Goal: Transaction & Acquisition: Purchase product/service

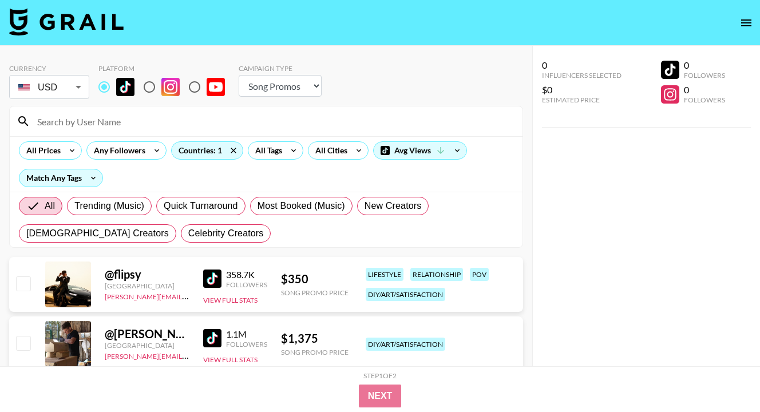
select select "Song"
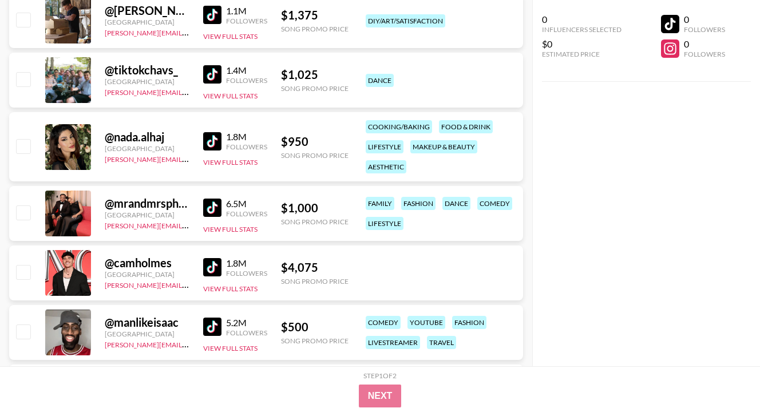
click at [608, 113] on div "0 Influencers Selected $0 Estimated Price 0 Followers 0 Followers" at bounding box center [646, 183] width 228 height 366
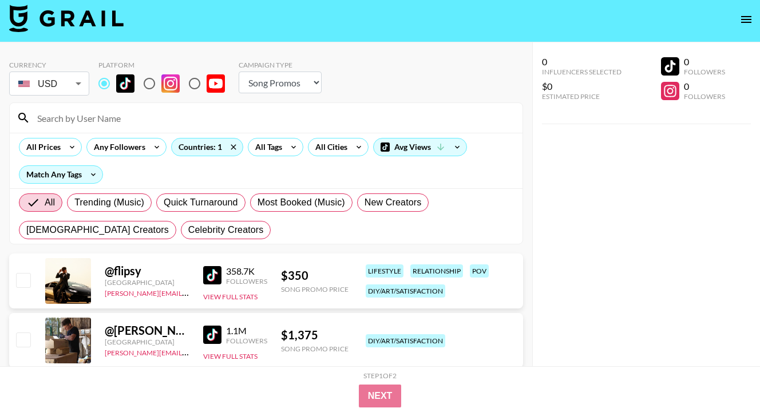
scroll to position [0, 0]
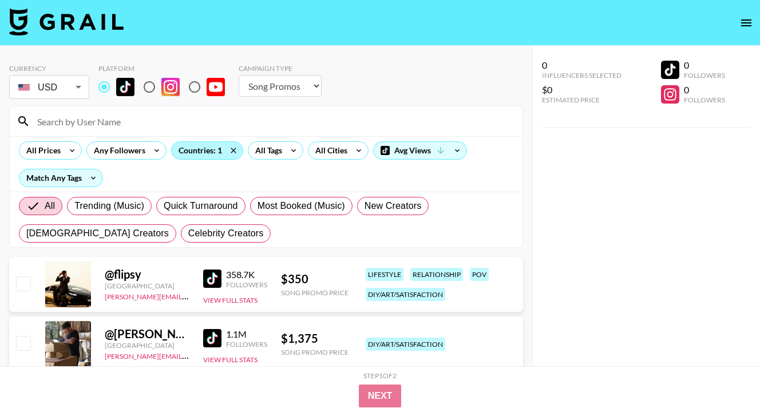
click at [201, 149] on div "Countries: 1" at bounding box center [207, 150] width 71 height 17
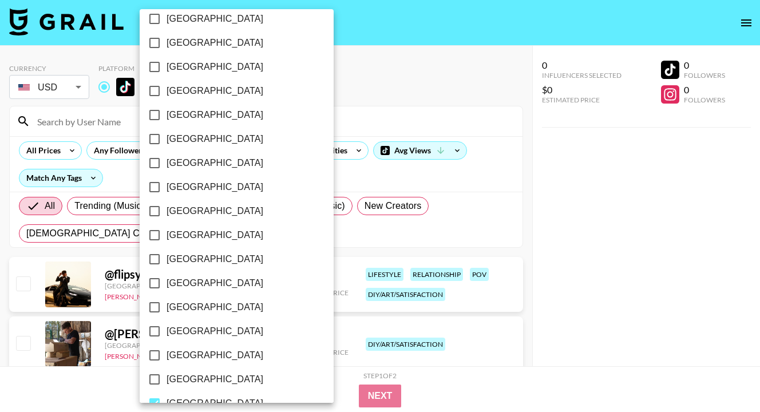
scroll to position [869, 0]
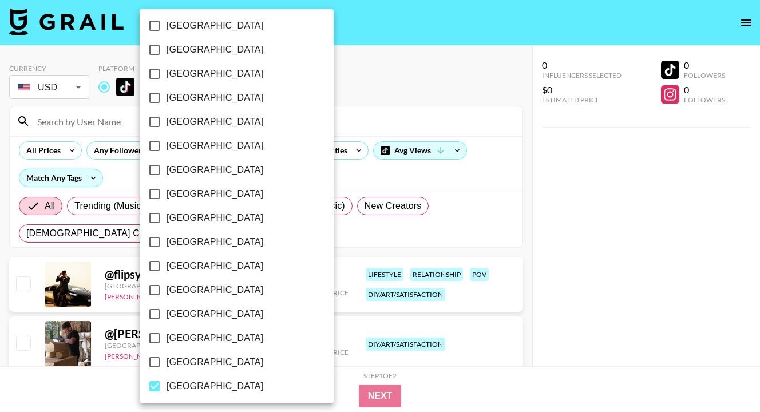
click at [168, 382] on span "[GEOGRAPHIC_DATA]" at bounding box center [214, 386] width 97 height 14
click at [166, 382] on input "[GEOGRAPHIC_DATA]" at bounding box center [154, 386] width 24 height 24
checkbox input "false"
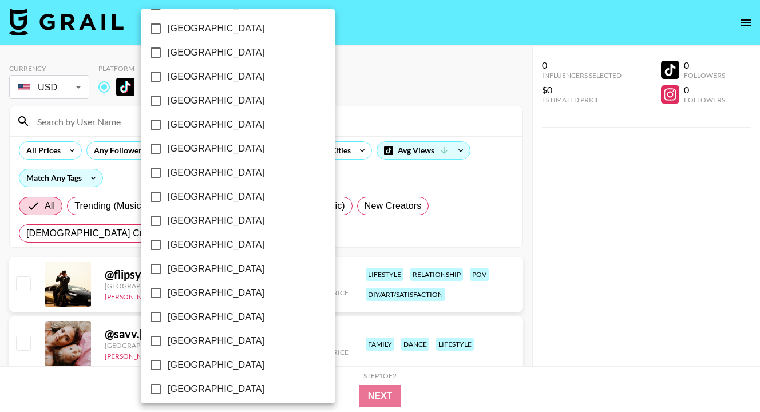
scroll to position [892, 0]
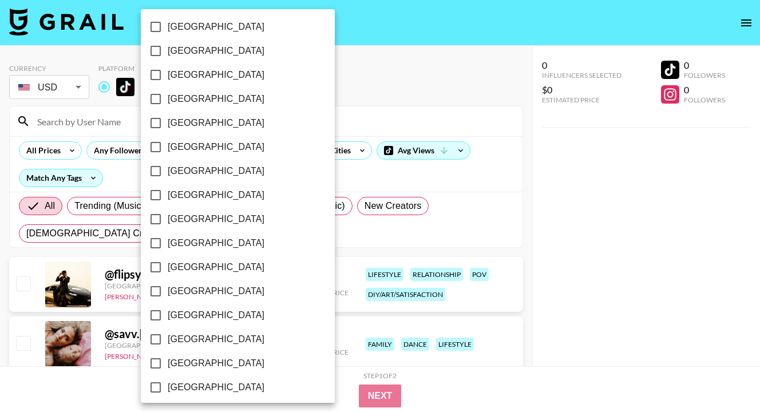
click at [181, 384] on span "[GEOGRAPHIC_DATA]" at bounding box center [216, 387] width 97 height 14
click at [168, 384] on input "[GEOGRAPHIC_DATA]" at bounding box center [156, 387] width 24 height 24
checkbox input "true"
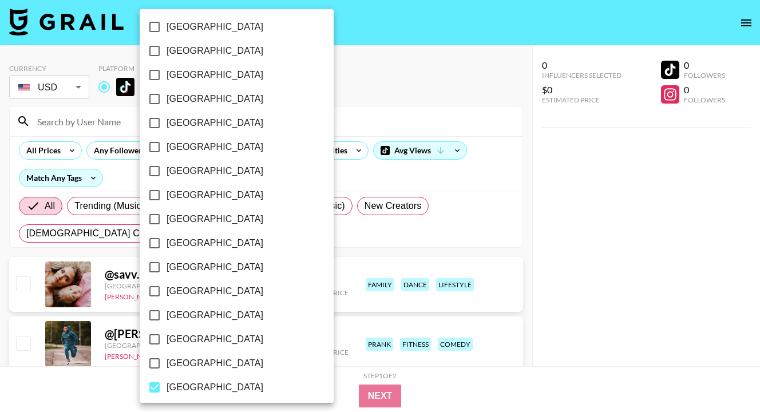
click at [612, 257] on div at bounding box center [380, 206] width 760 height 412
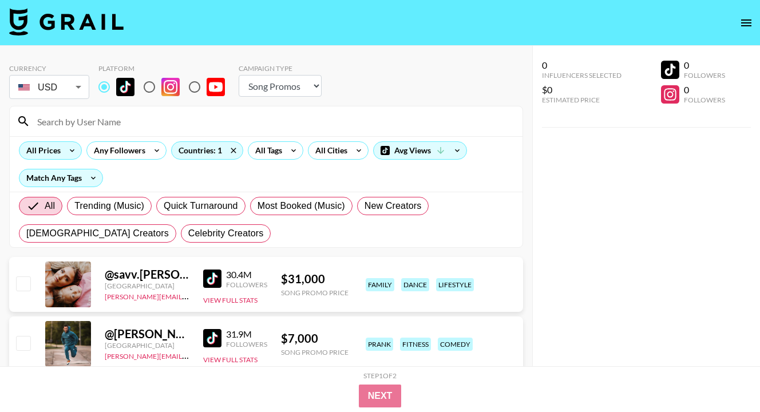
click at [57, 153] on div "All Prices" at bounding box center [40, 150] width 43 height 17
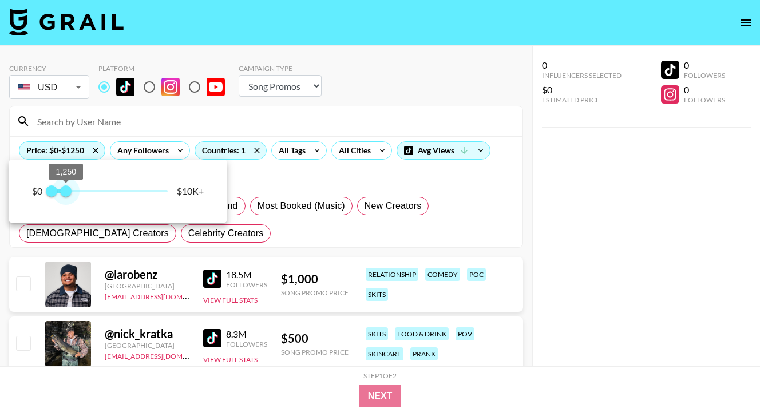
type input "750"
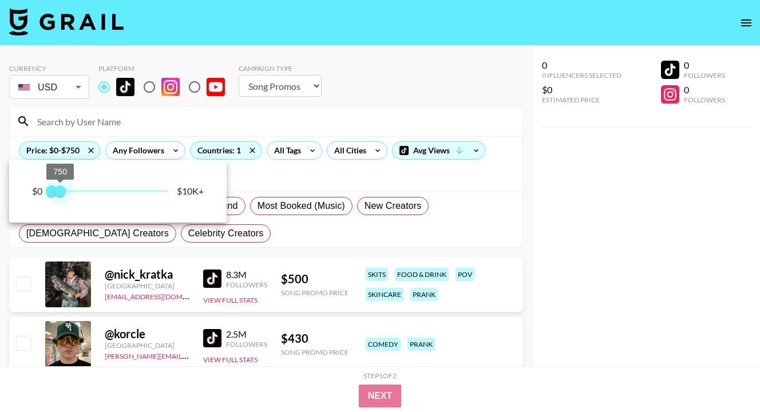
drag, startPoint x: 159, startPoint y: 186, endPoint x: 62, endPoint y: 188, distance: 97.2
click at [62, 188] on span "750" at bounding box center [59, 190] width 11 height 11
click at [531, 249] on div at bounding box center [380, 206] width 760 height 412
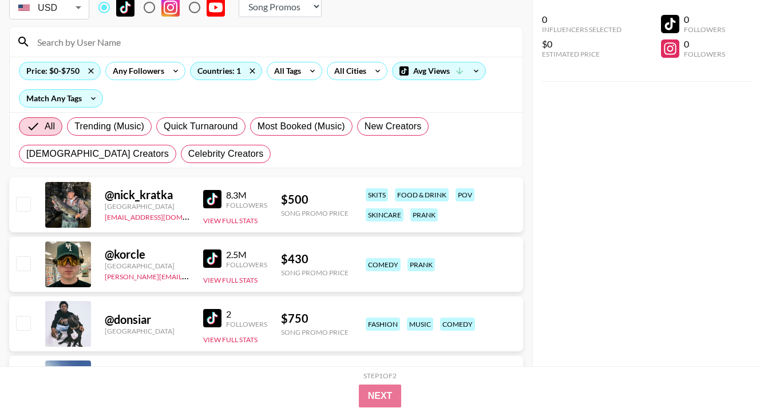
scroll to position [114, 0]
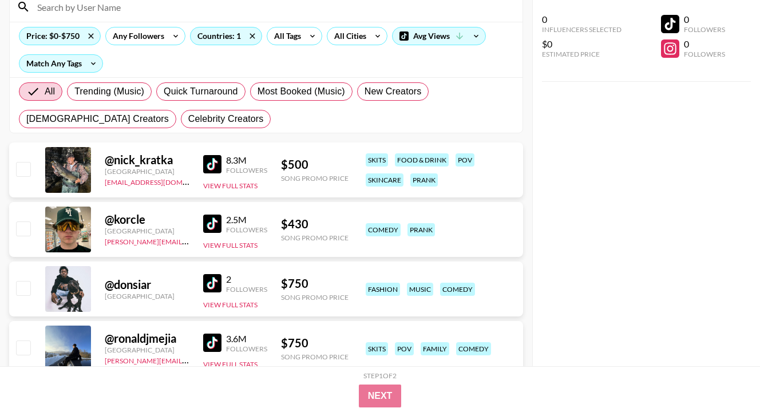
click at [193, 223] on div "@ korcle [GEOGRAPHIC_DATA] [PERSON_NAME][EMAIL_ADDRESS][DOMAIN_NAME] 2.5M Follo…" at bounding box center [266, 229] width 514 height 55
click at [203, 223] on img at bounding box center [212, 223] width 18 height 18
click at [607, 190] on div "0 Influencers Selected $0 Estimated Price 0 Followers 0 Followers" at bounding box center [646, 183] width 228 height 366
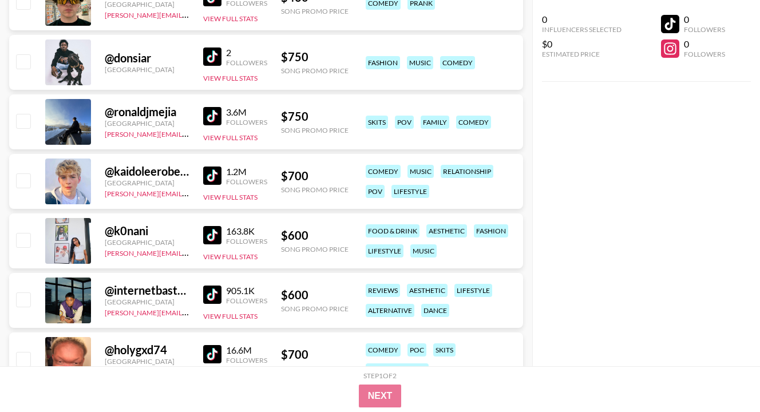
scroll to position [343, 0]
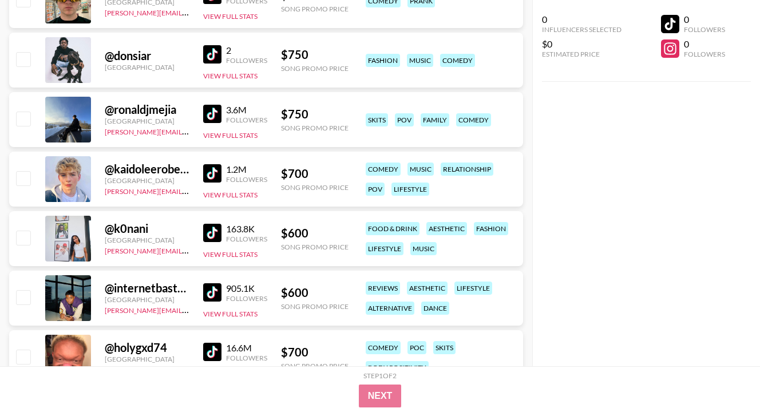
click at [201, 113] on div "@ ronaldjmejia [GEOGRAPHIC_DATA] [PERSON_NAME][EMAIL_ADDRESS][DOMAIN_NAME] 3.6M…" at bounding box center [266, 119] width 514 height 55
click at [210, 121] on img at bounding box center [212, 114] width 18 height 18
click at [214, 169] on img at bounding box center [212, 173] width 18 height 18
click at [573, 193] on div "0 Influencers Selected $0 Estimated Price 0 Followers 0 Followers" at bounding box center [646, 183] width 228 height 366
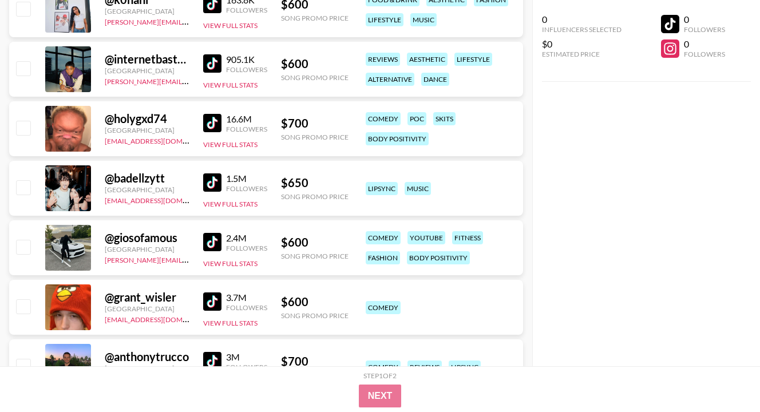
scroll to position [595, 0]
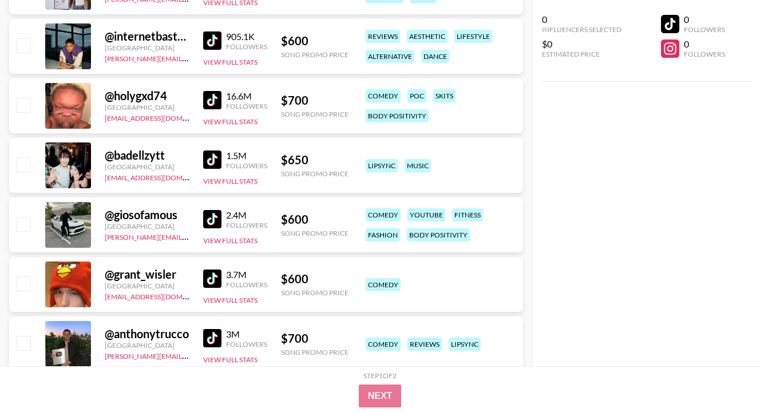
click at [213, 160] on img at bounding box center [212, 159] width 18 height 18
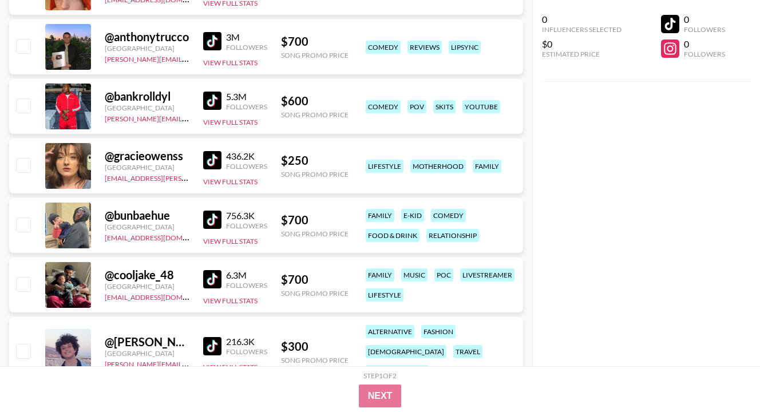
scroll to position [892, 0]
click at [209, 154] on img at bounding box center [212, 159] width 18 height 18
click at [602, 229] on div "0 Influencers Selected $0 Estimated Price 0 Followers 0 Followers" at bounding box center [646, 183] width 228 height 366
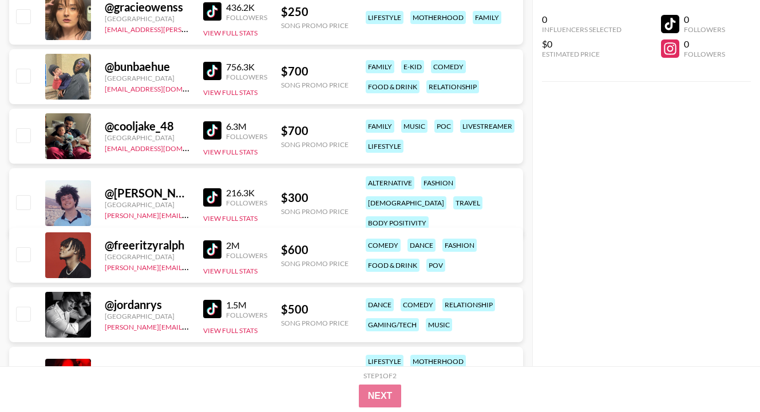
scroll to position [1052, 0]
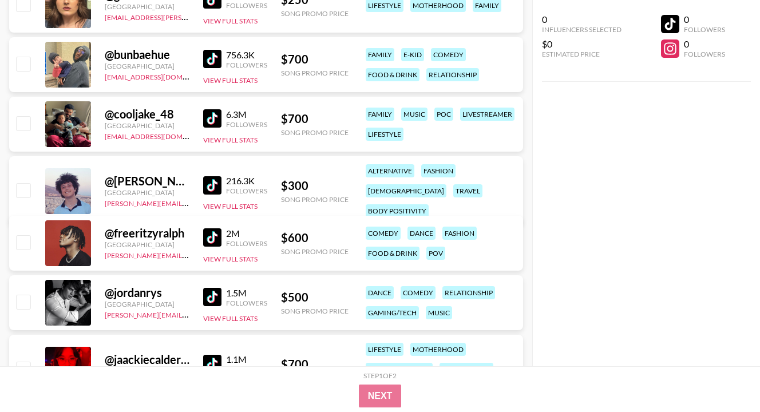
click at [228, 175] on div "216.3K" at bounding box center [246, 180] width 41 height 11
click at [213, 181] on img at bounding box center [212, 185] width 18 height 18
click at [613, 258] on div "0 Influencers Selected $0 Estimated Price 0 Followers 0 Followers" at bounding box center [646, 183] width 228 height 366
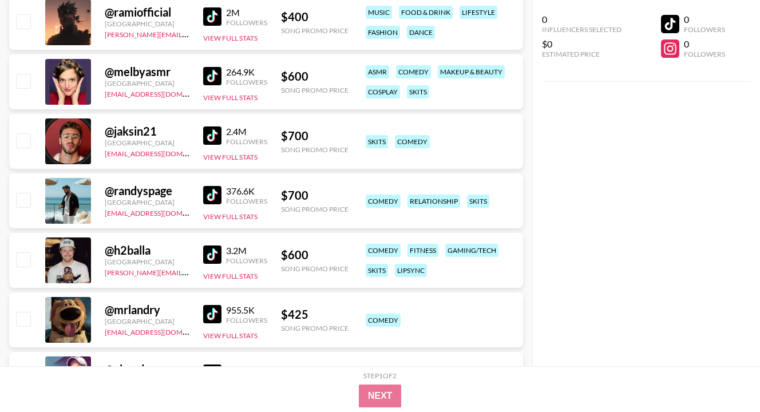
scroll to position [2013, 0]
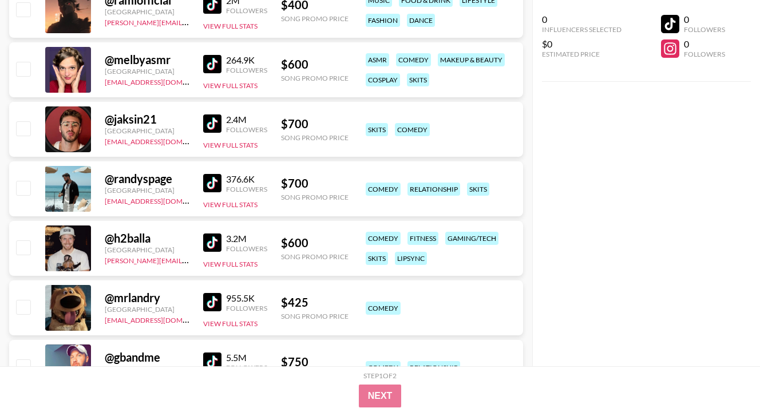
click at [214, 182] on img at bounding box center [212, 183] width 18 height 18
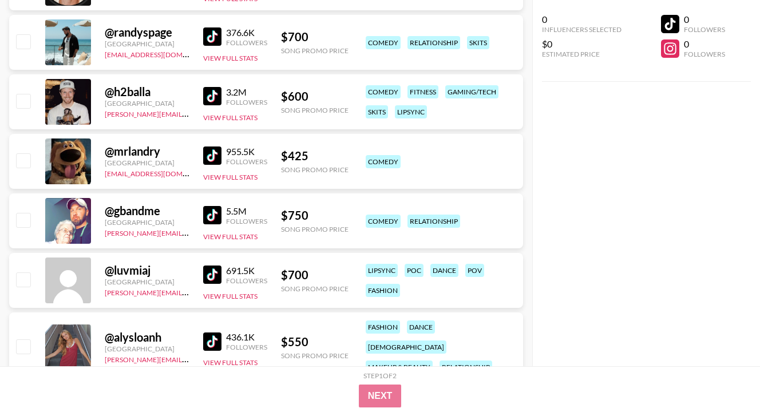
scroll to position [2219, 0]
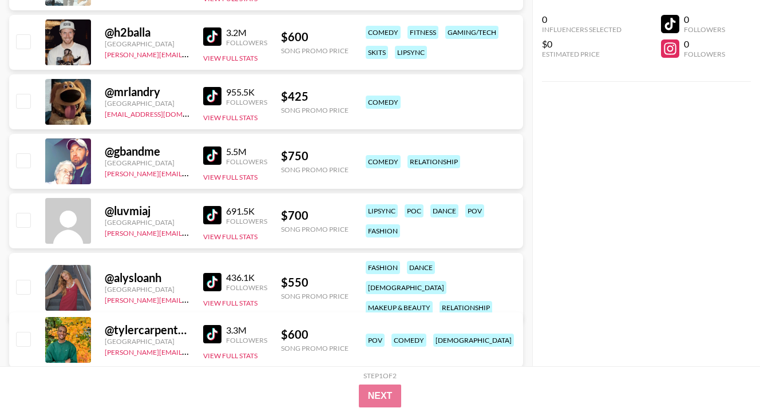
click at [194, 93] on div "@ mrlandry [GEOGRAPHIC_DATA] [EMAIL_ADDRESS][DOMAIN_NAME] 955.5K Followers View…" at bounding box center [266, 101] width 514 height 55
click at [219, 93] on img at bounding box center [212, 96] width 18 height 18
click at [220, 273] on img at bounding box center [212, 282] width 18 height 18
click at [604, 195] on div "0 Influencers Selected $0 Estimated Price 0 Followers 0 Followers" at bounding box center [646, 183] width 228 height 366
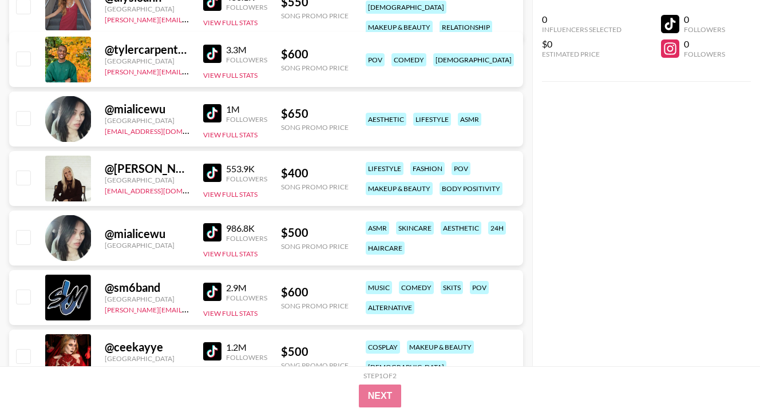
scroll to position [2517, 0]
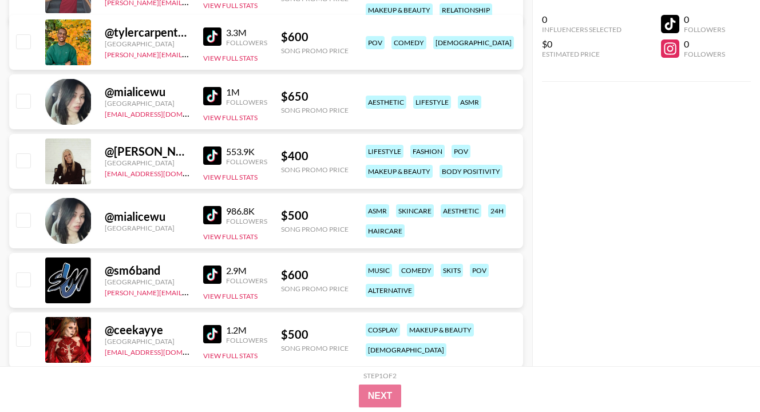
click at [217, 157] on img at bounding box center [212, 155] width 18 height 18
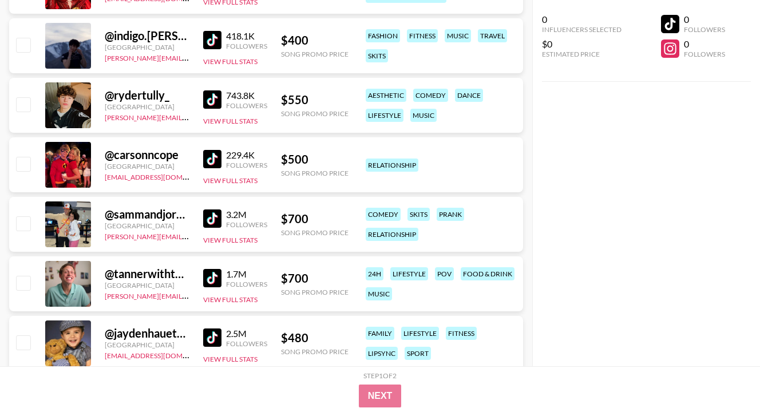
scroll to position [2883, 0]
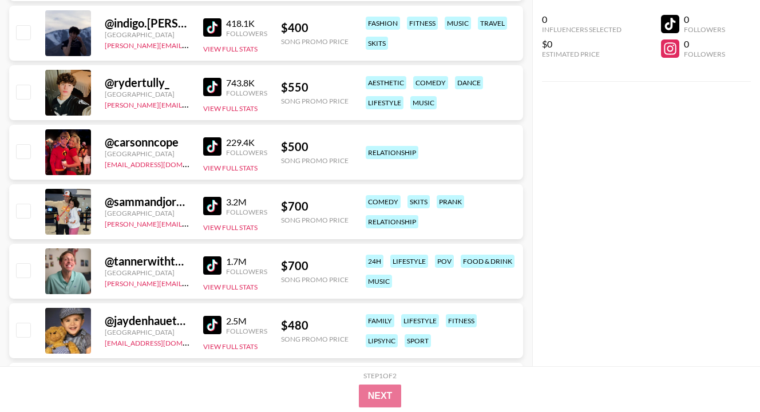
click at [217, 150] on img at bounding box center [212, 146] width 18 height 18
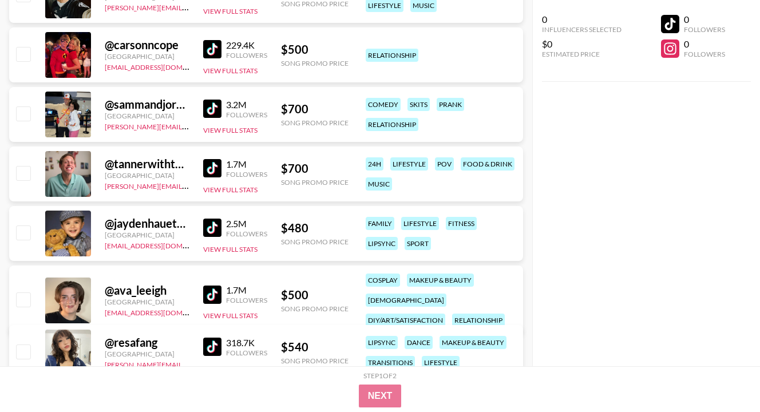
scroll to position [2997, 0]
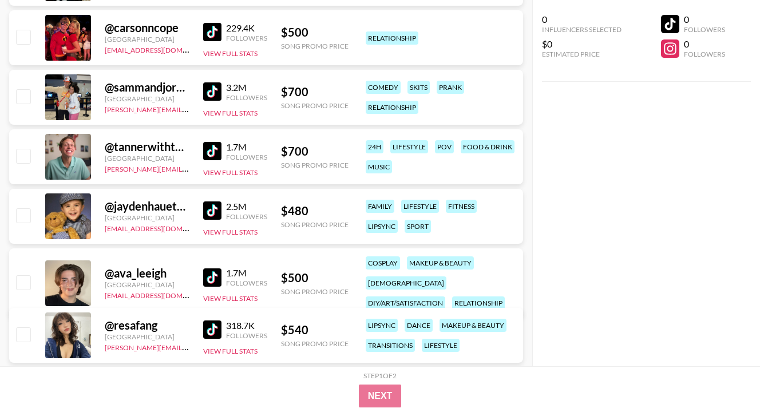
click at [216, 93] on img at bounding box center [212, 91] width 18 height 18
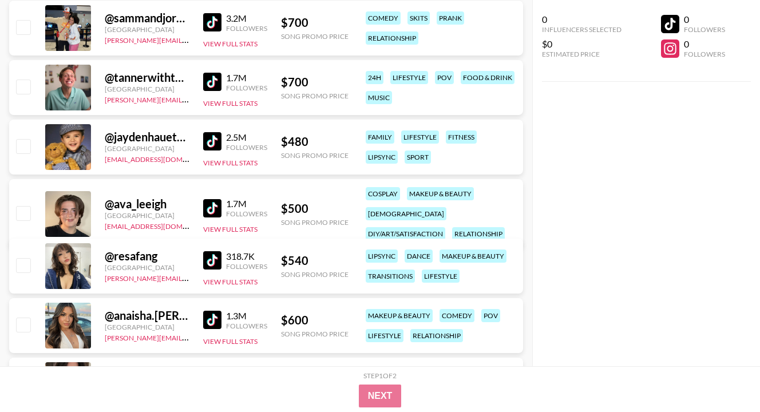
scroll to position [3089, 0]
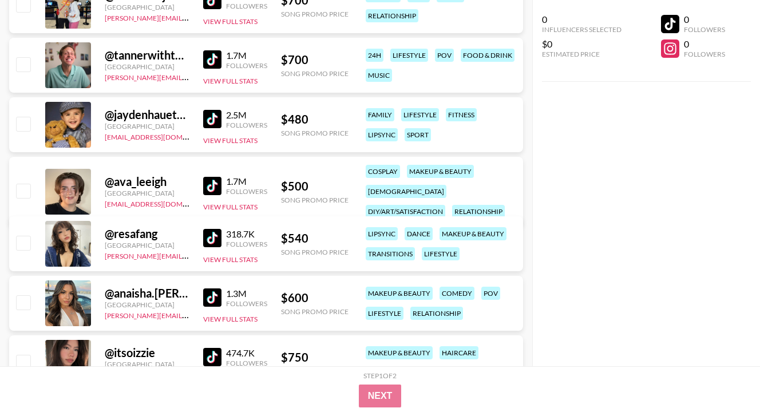
click at [215, 177] on img at bounding box center [212, 186] width 18 height 18
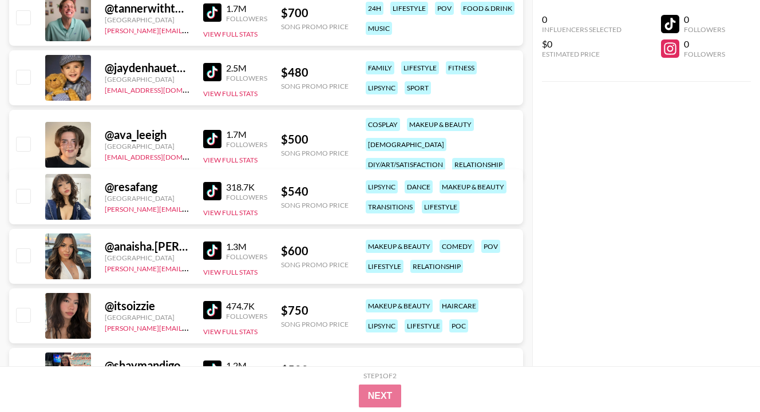
scroll to position [3157, 0]
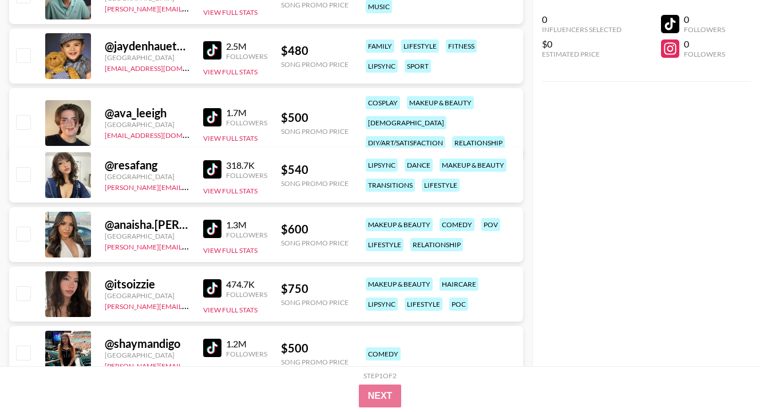
click at [218, 232] on img at bounding box center [212, 229] width 18 height 18
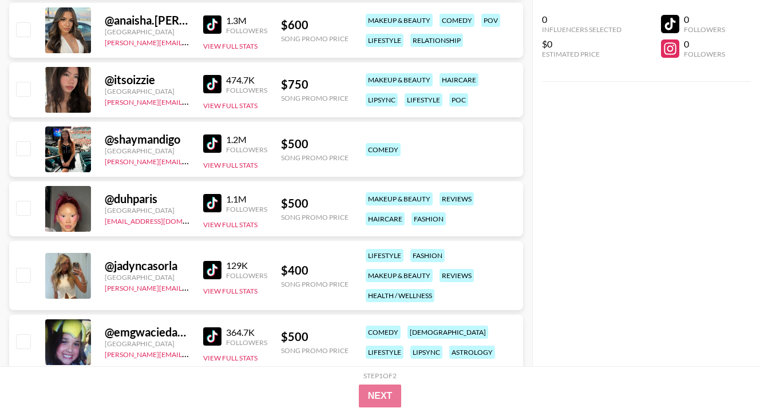
scroll to position [3363, 0]
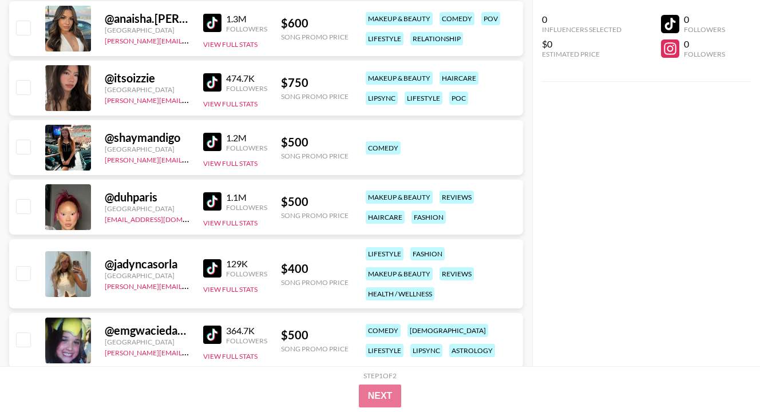
click at [214, 145] on img at bounding box center [212, 142] width 18 height 18
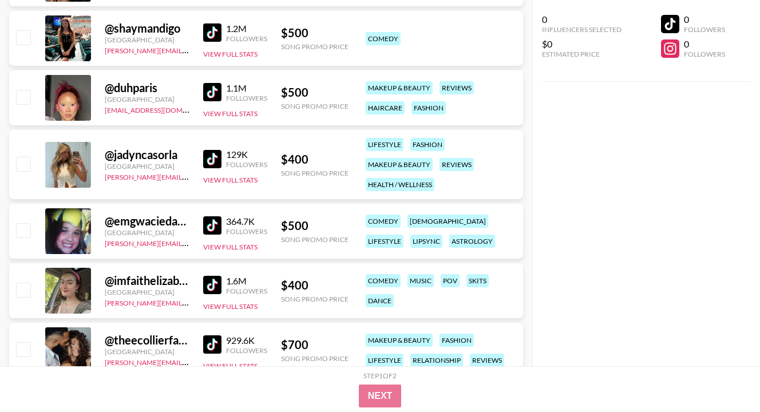
scroll to position [3478, 0]
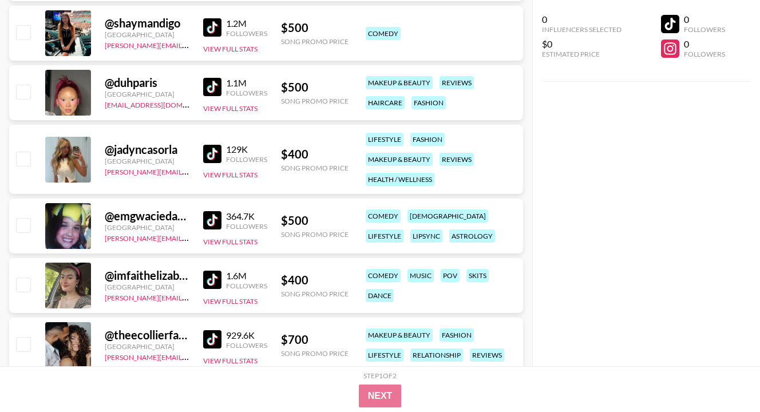
click at [208, 217] on img at bounding box center [212, 220] width 18 height 18
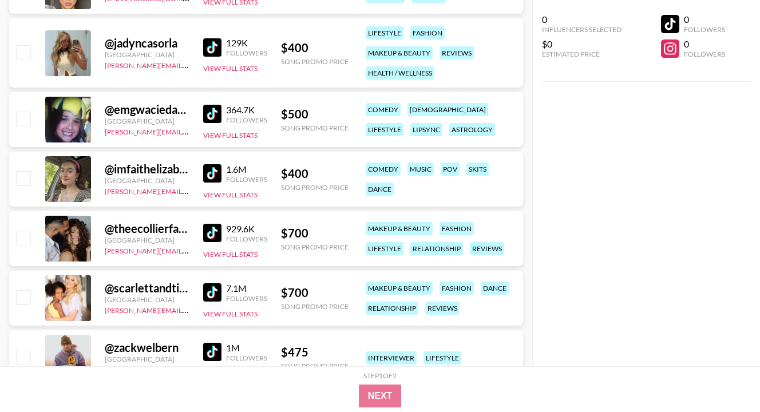
scroll to position [3592, 0]
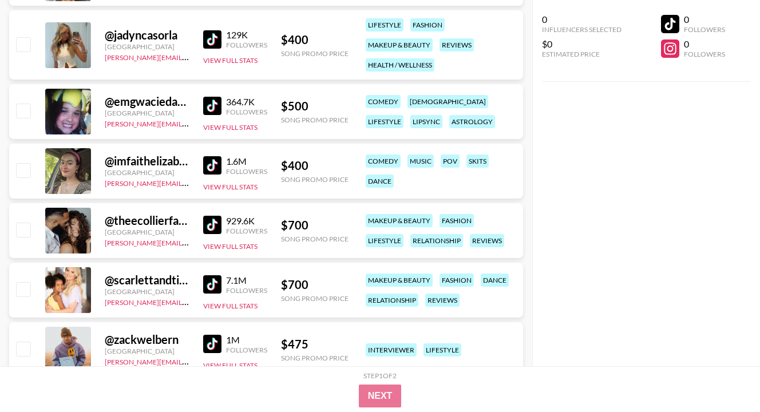
click at [217, 158] on img at bounding box center [212, 165] width 18 height 18
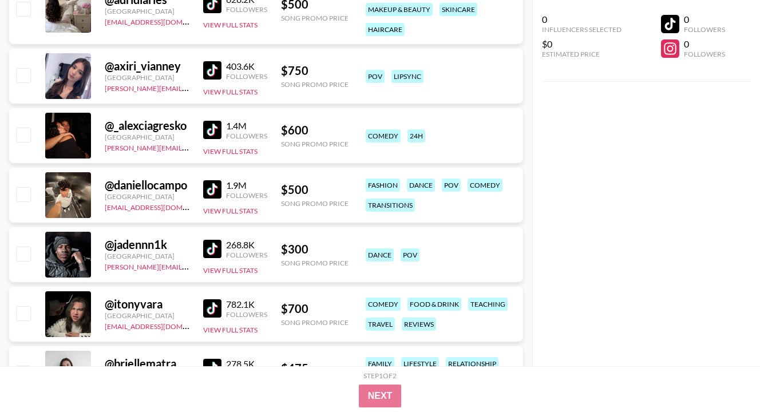
scroll to position [4713, 0]
click at [214, 192] on img at bounding box center [212, 189] width 18 height 18
click at [634, 166] on div "0 Influencers Selected $0 Estimated Price 0 Followers 0 Followers" at bounding box center [646, 183] width 228 height 366
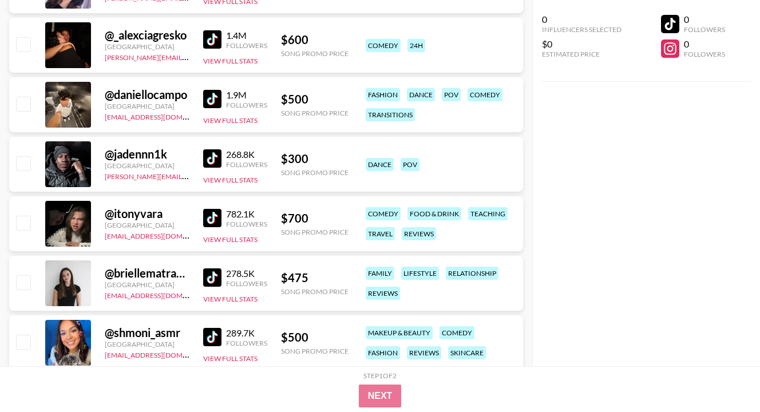
scroll to position [4805, 0]
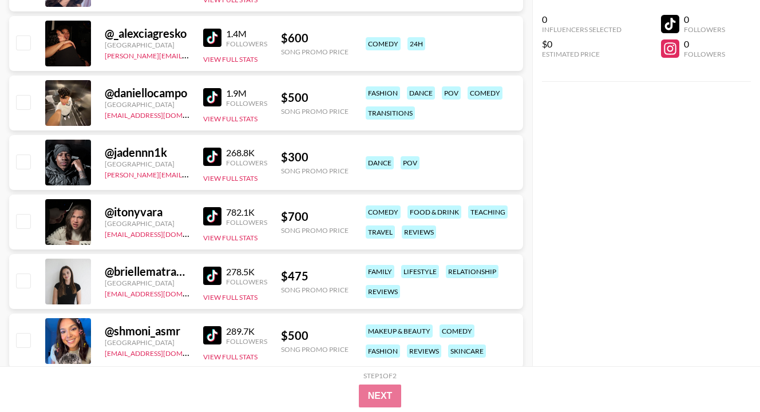
click at [208, 160] on img at bounding box center [212, 157] width 18 height 18
click at [650, 153] on div "0 Influencers Selected $0 Estimated Price 0 Followers 0 Followers" at bounding box center [646, 183] width 228 height 366
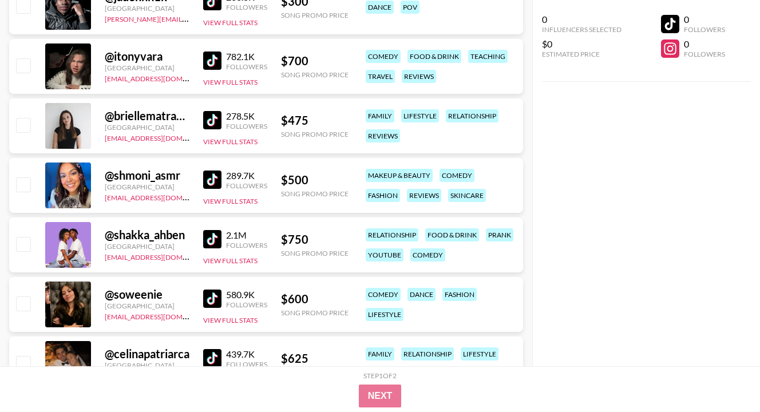
scroll to position [4965, 0]
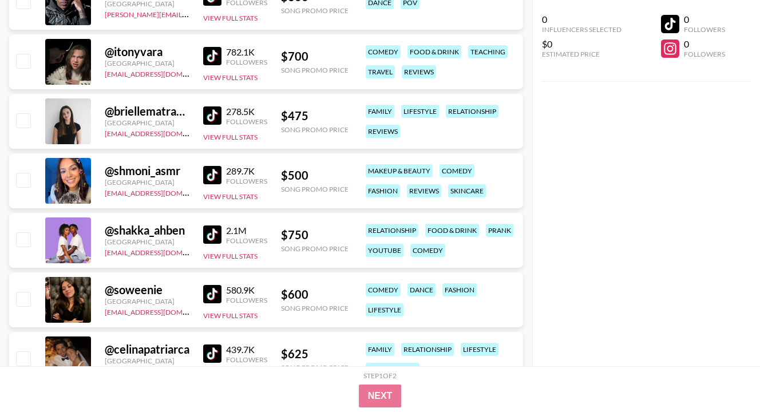
click at [211, 117] on img at bounding box center [212, 115] width 18 height 18
click at [634, 167] on div "0 Influencers Selected $0 Estimated Price 0 Followers 0 Followers" at bounding box center [646, 183] width 228 height 366
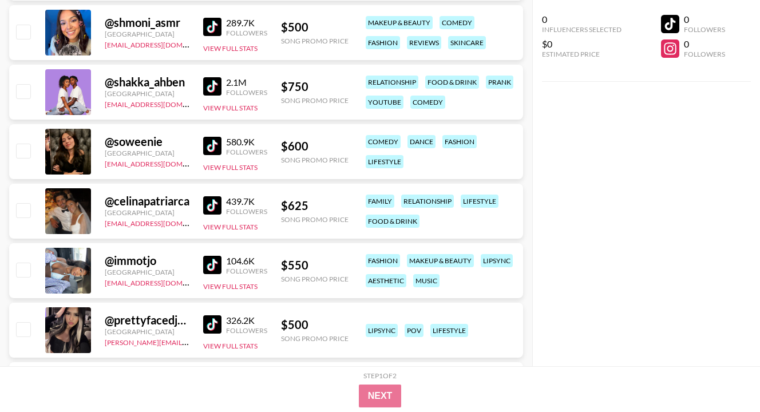
scroll to position [5148, 0]
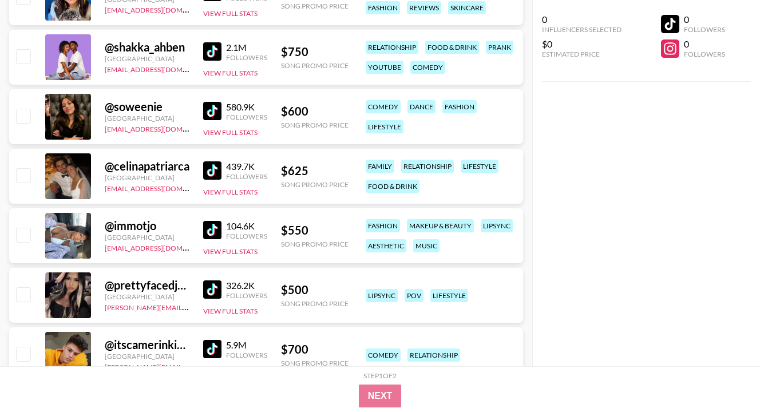
click at [213, 172] on img at bounding box center [212, 170] width 18 height 18
click at [670, 201] on div "0 Influencers Selected $0 Estimated Price 0 Followers 0 Followers" at bounding box center [646, 183] width 228 height 366
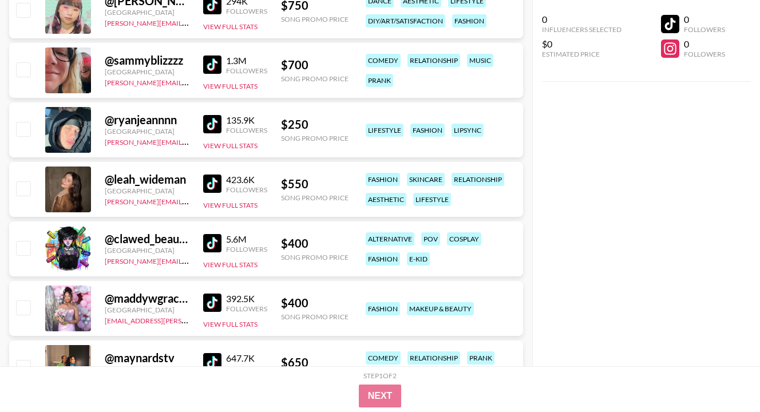
scroll to position [5628, 0]
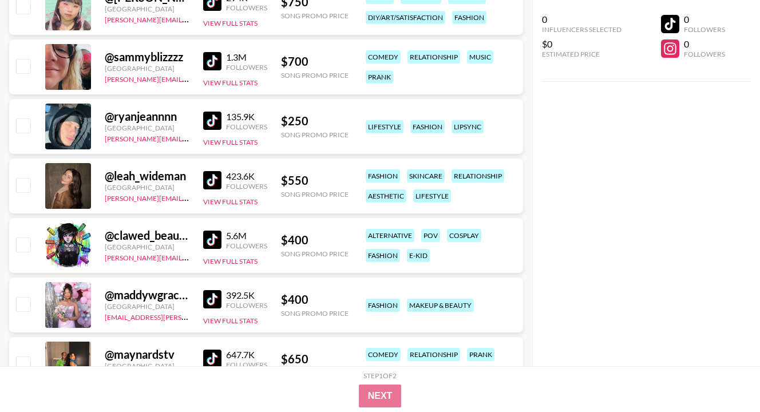
click at [207, 120] on img at bounding box center [212, 121] width 18 height 18
click at [637, 210] on div "0 Influencers Selected $0 Estimated Price 0 Followers 0 Followers" at bounding box center [646, 183] width 228 height 366
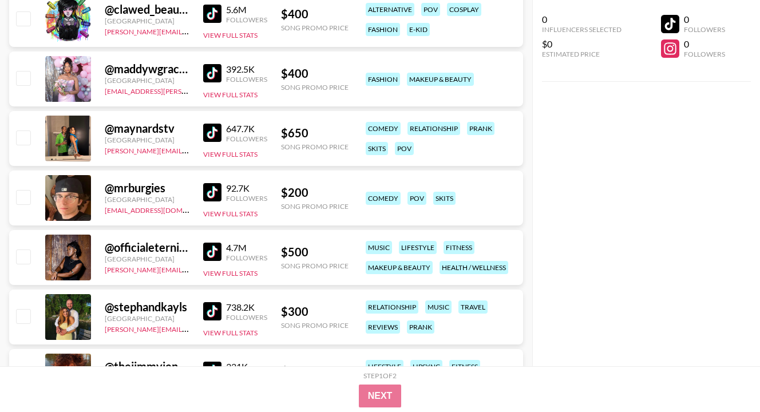
scroll to position [5857, 0]
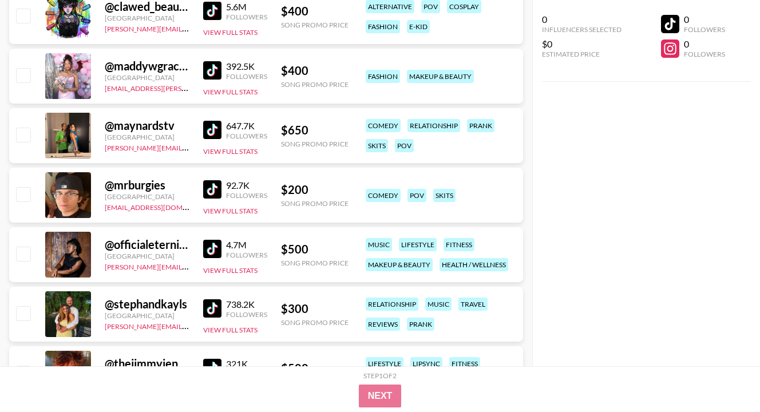
click at [211, 185] on img at bounding box center [212, 189] width 18 height 18
click at [632, 170] on div "0 Influencers Selected $0 Estimated Price 0 Followers 0 Followers" at bounding box center [646, 183] width 228 height 366
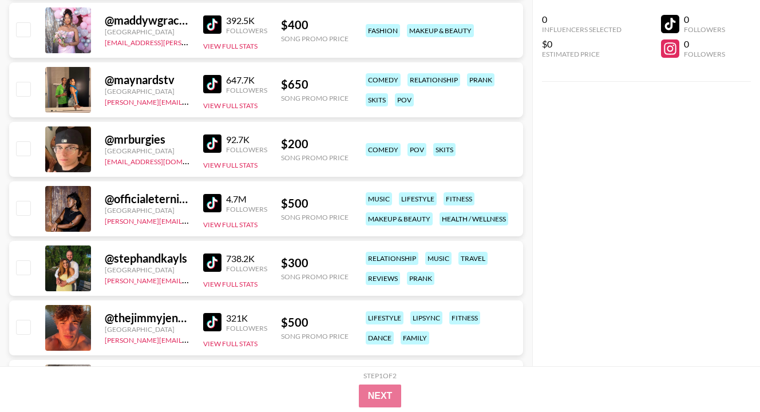
scroll to position [5926, 0]
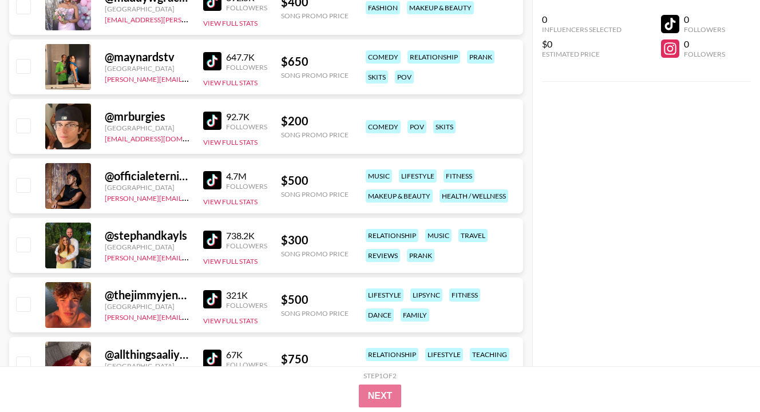
click at [223, 243] on link at bounding box center [214, 240] width 23 height 18
click at [666, 113] on div "0 Influencers Selected $0 Estimated Price 0 Followers 0 Followers" at bounding box center [646, 183] width 228 height 366
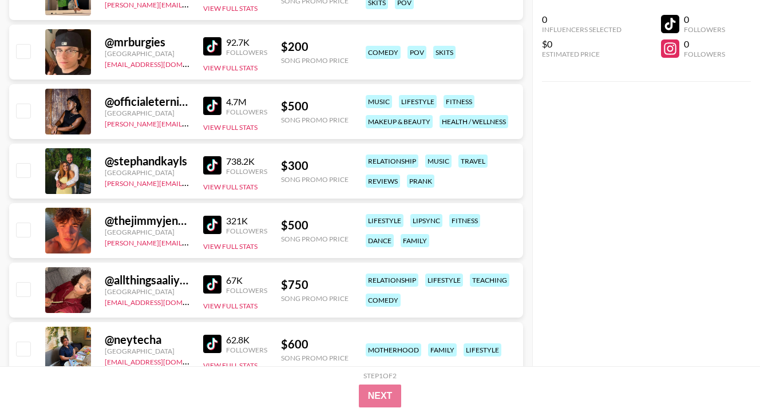
scroll to position [6017, 0]
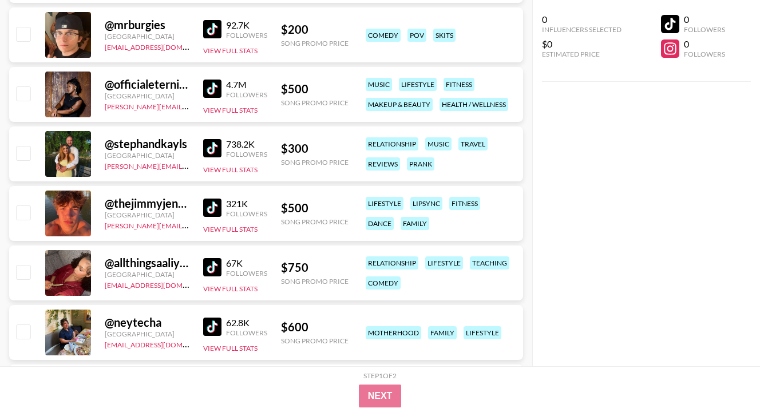
click at [215, 206] on img at bounding box center [212, 207] width 18 height 18
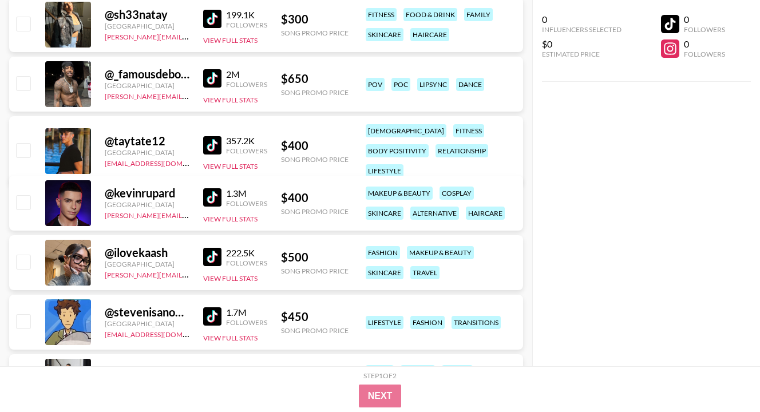
scroll to position [6452, 0]
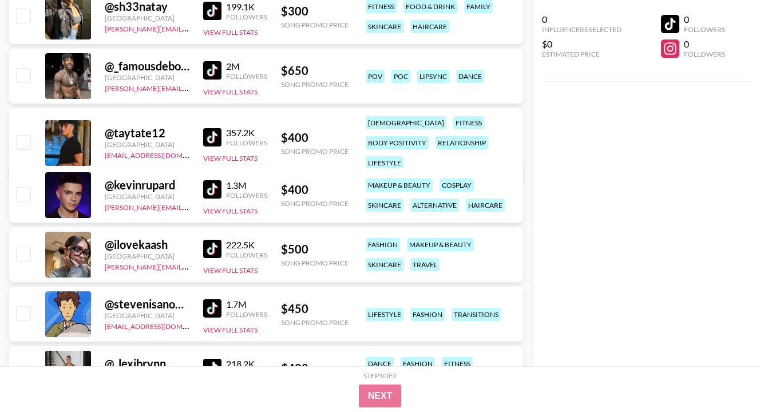
click at [209, 128] on img at bounding box center [212, 137] width 18 height 18
click at [630, 141] on div "0 Influencers Selected $0 Estimated Price 0 Followers 0 Followers" at bounding box center [646, 183] width 228 height 366
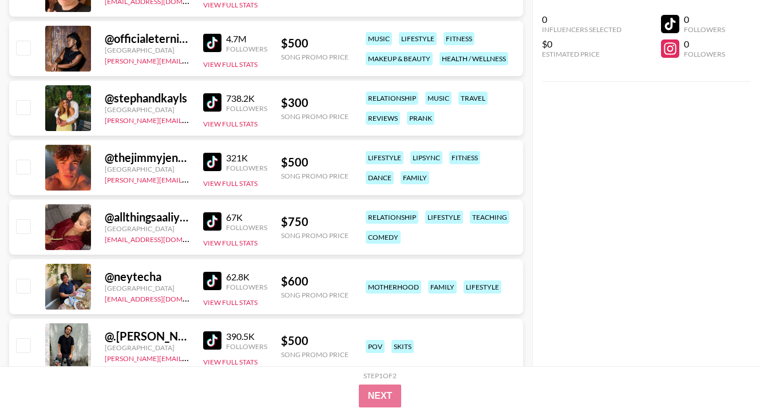
scroll to position [6063, 0]
click at [639, 186] on div "0 Influencers Selected $0 Estimated Price 0 Followers 0 Followers" at bounding box center [646, 183] width 228 height 366
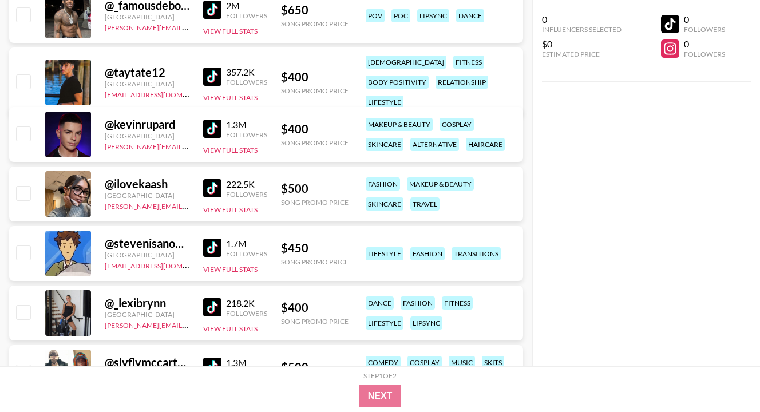
scroll to position [6521, 0]
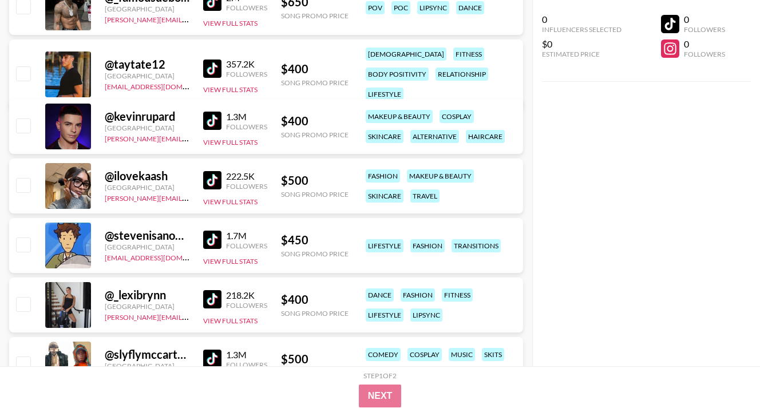
click at [210, 240] on img at bounding box center [212, 240] width 18 height 18
click at [570, 217] on div "0 Influencers Selected $0 Estimated Price 0 Followers 0 Followers" at bounding box center [646, 183] width 228 height 366
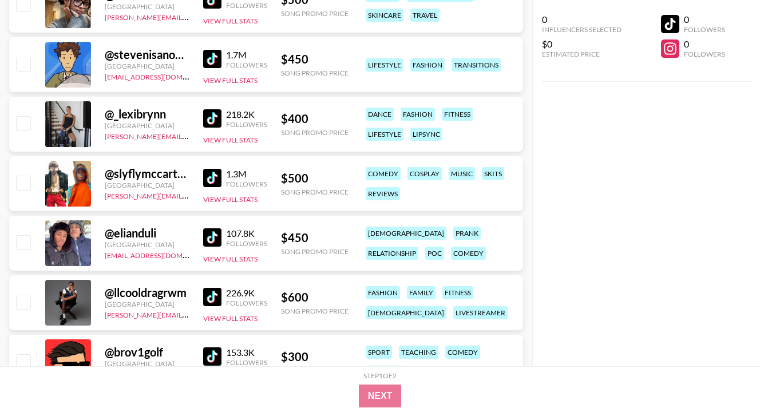
scroll to position [6704, 0]
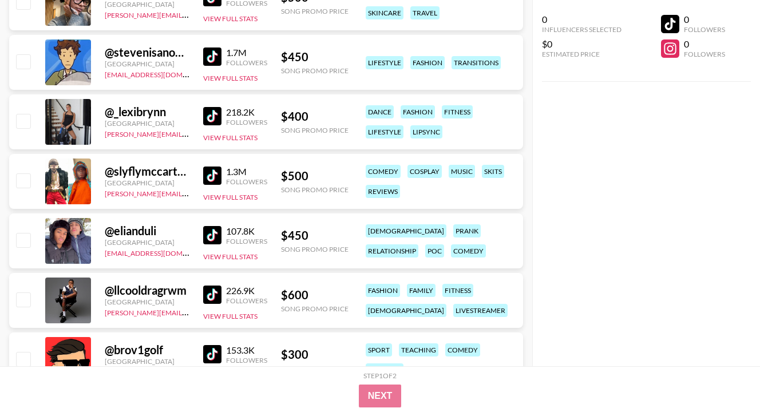
click at [208, 116] on img at bounding box center [212, 116] width 18 height 18
click at [627, 153] on div "0 Influencers Selected $0 Estimated Price 0 Followers 0 Followers" at bounding box center [646, 183] width 228 height 366
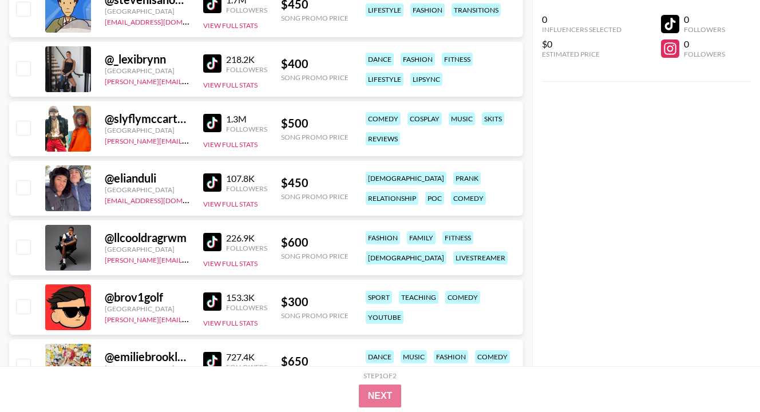
scroll to position [6772, 0]
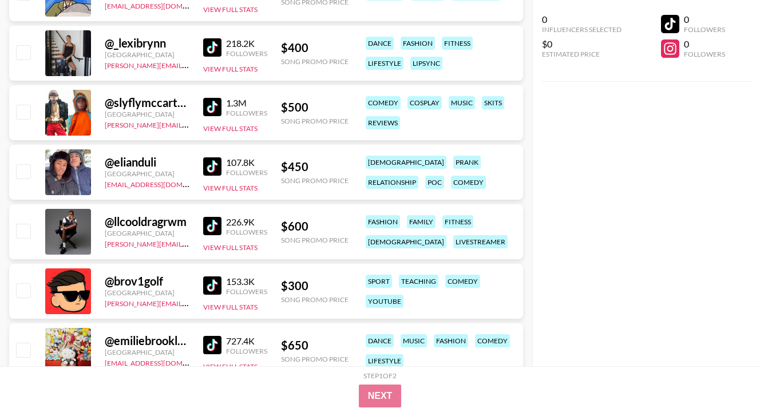
click at [206, 171] on img at bounding box center [212, 166] width 18 height 18
click at [615, 173] on div "0 Influencers Selected $0 Estimated Price 0 Followers 0 Followers" at bounding box center [646, 183] width 228 height 366
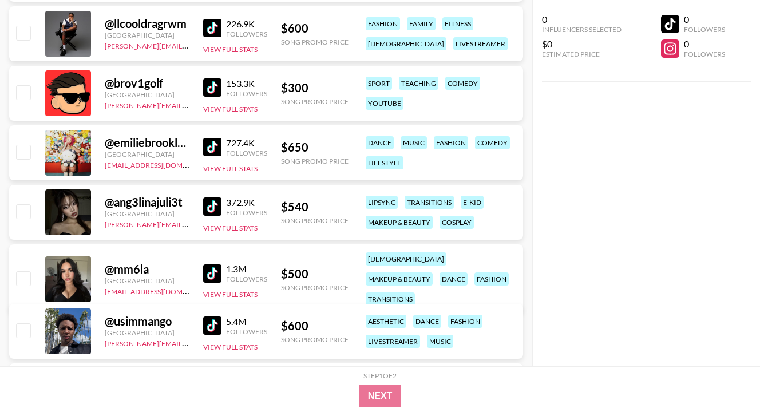
scroll to position [6978, 0]
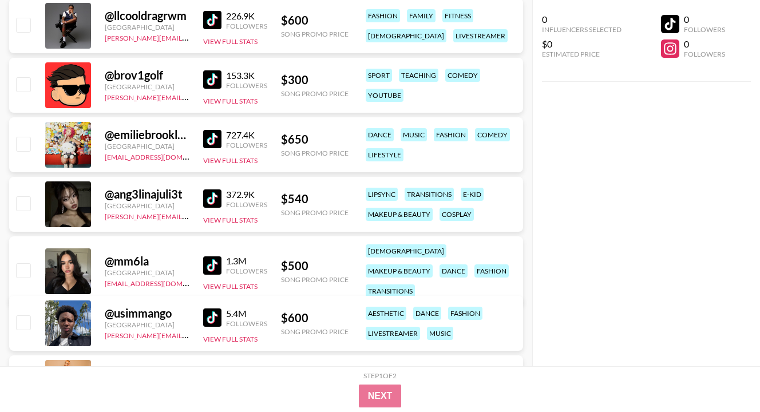
click at [533, 205] on div "0 Influencers Selected $0 Estimated Price 0 Followers 0 Followers" at bounding box center [646, 183] width 228 height 366
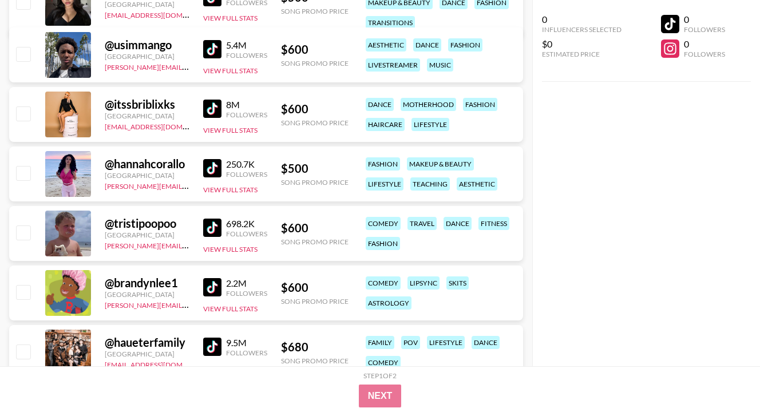
scroll to position [7253, 0]
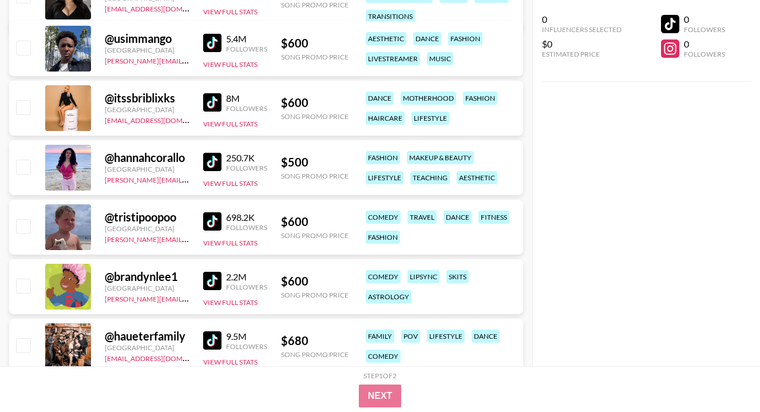
click at [203, 217] on img at bounding box center [212, 221] width 18 height 18
click at [568, 200] on div "0 Influencers Selected $0 Estimated Price 0 Followers 0 Followers" at bounding box center [646, 183] width 228 height 366
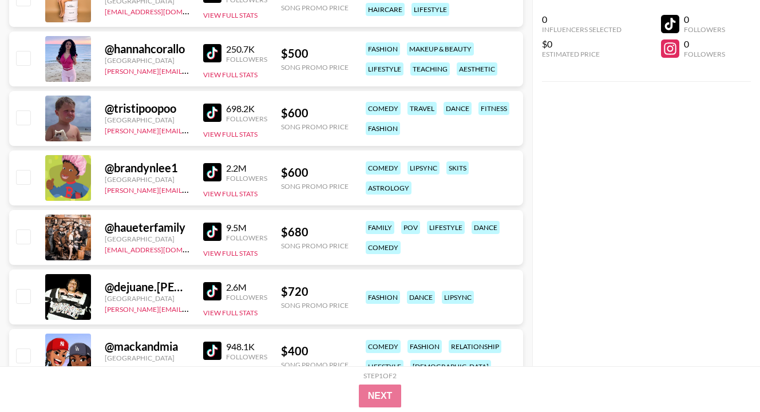
scroll to position [7367, 0]
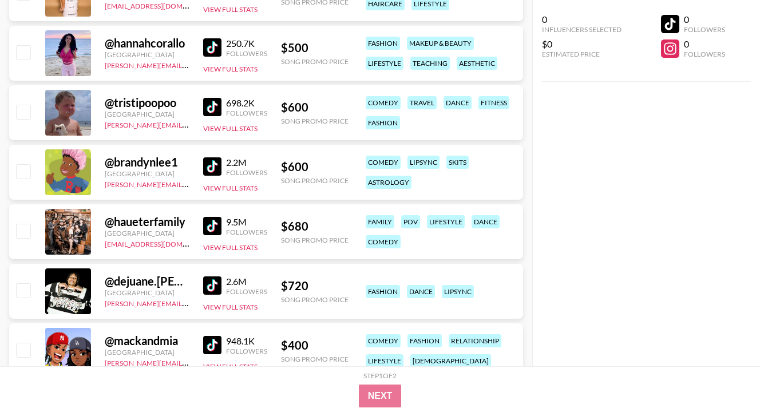
click at [211, 160] on img at bounding box center [212, 166] width 18 height 18
click at [583, 174] on div "0 Influencers Selected $0 Estimated Price 0 Followers 0 Followers" at bounding box center [646, 183] width 228 height 366
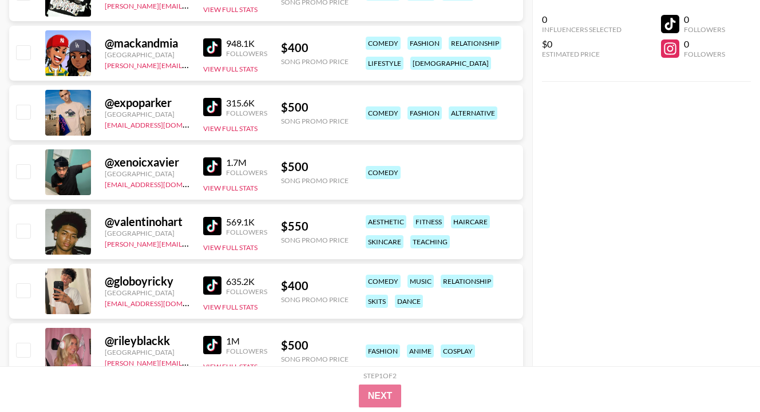
scroll to position [7687, 0]
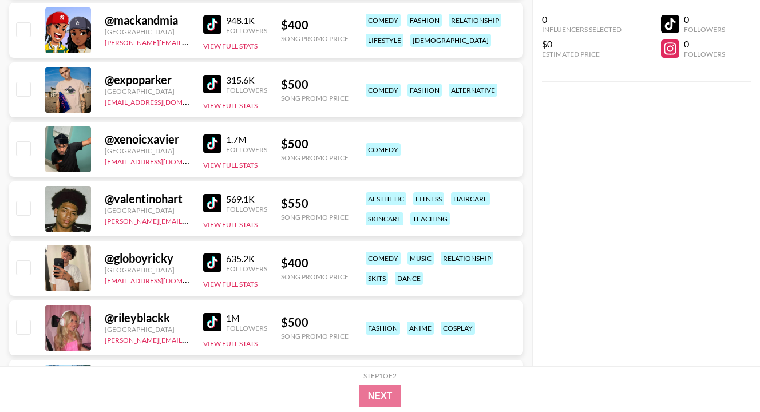
click at [217, 139] on img at bounding box center [212, 143] width 18 height 18
click at [554, 181] on div "0 Influencers Selected $0 Estimated Price 0 Followers 0 Followers" at bounding box center [646, 183] width 228 height 366
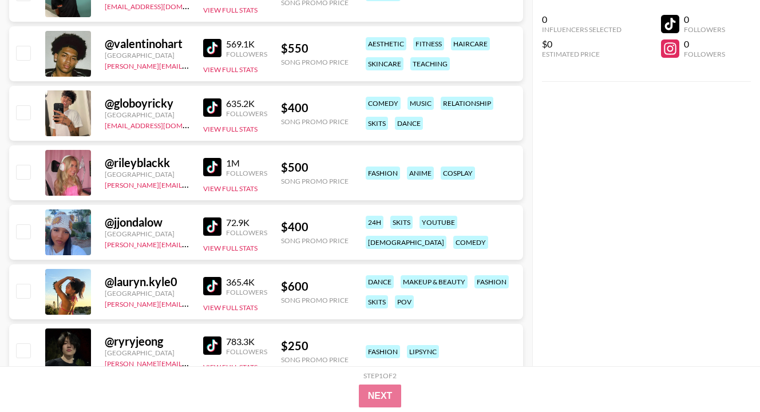
scroll to position [7848, 0]
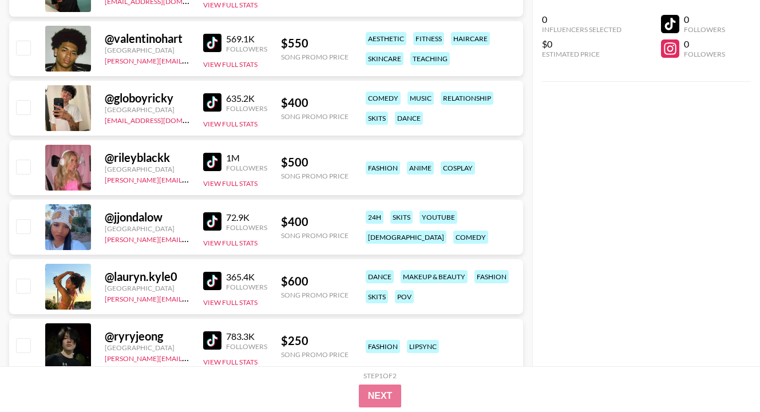
click at [209, 176] on div "1M Followers View Full Stats" at bounding box center [235, 168] width 64 height 41
click at [211, 168] on img at bounding box center [212, 162] width 18 height 18
click at [576, 202] on div "0 Influencers Selected $0 Estimated Price 0 Followers 0 Followers" at bounding box center [646, 183] width 228 height 366
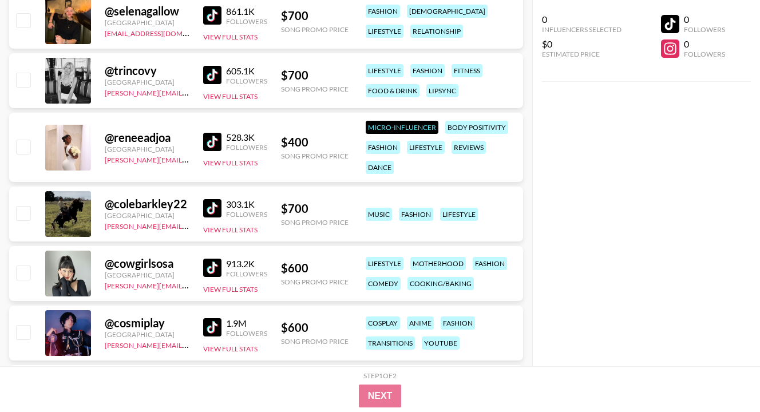
scroll to position [8237, 0]
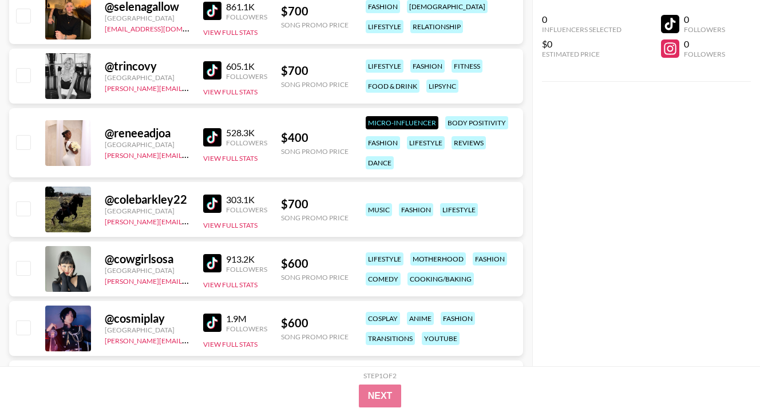
click at [592, 218] on div "0 Influencers Selected $0 Estimated Price 0 Followers 0 Followers" at bounding box center [646, 183] width 228 height 366
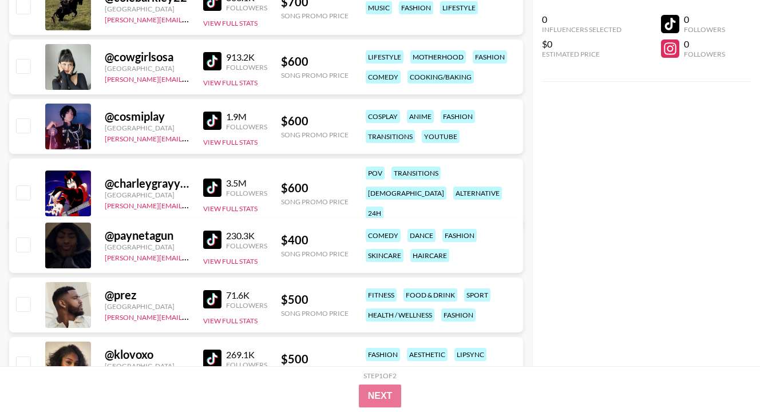
scroll to position [8442, 0]
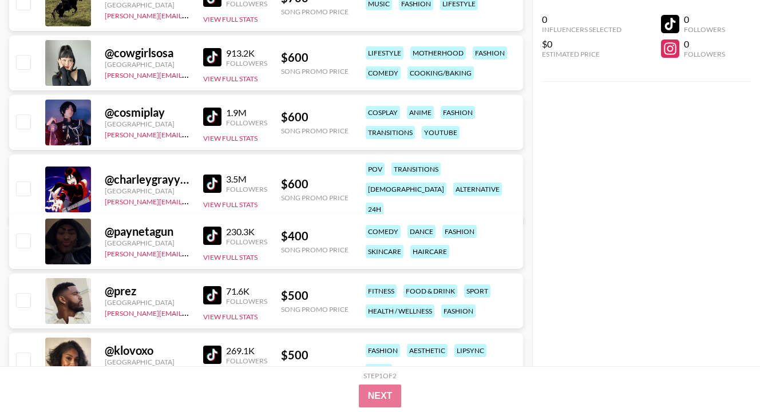
click at [207, 61] on img at bounding box center [212, 57] width 18 height 18
click at [609, 166] on div "0 Influencers Selected $0 Estimated Price 0 Followers 0 Followers" at bounding box center [646, 183] width 228 height 366
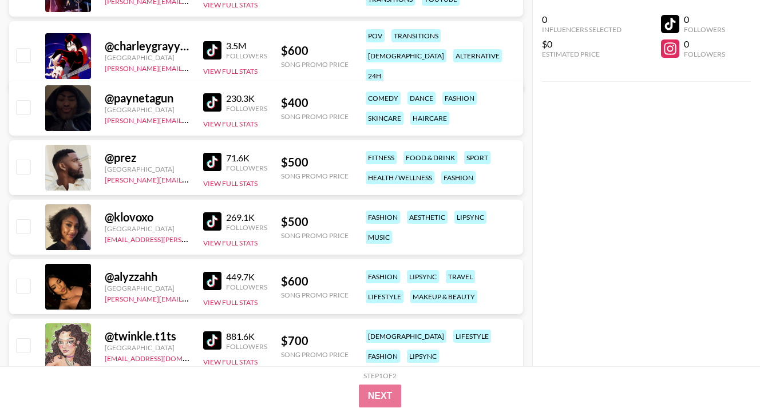
scroll to position [8580, 0]
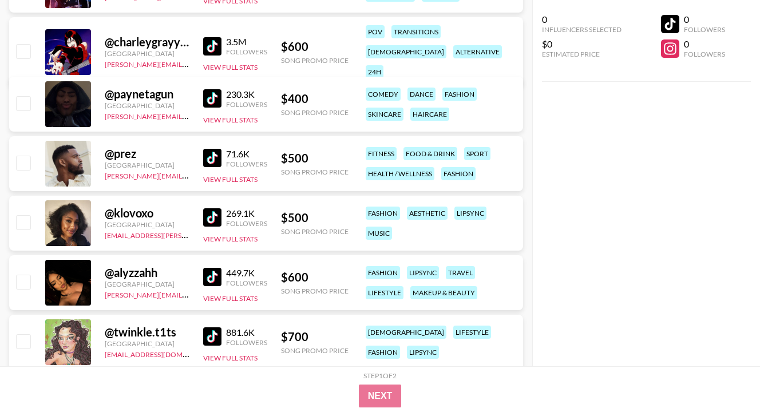
click at [215, 95] on img at bounding box center [212, 98] width 18 height 18
click at [595, 213] on div "0 Influencers Selected $0 Estimated Price 0 Followers 0 Followers" at bounding box center [646, 183] width 228 height 366
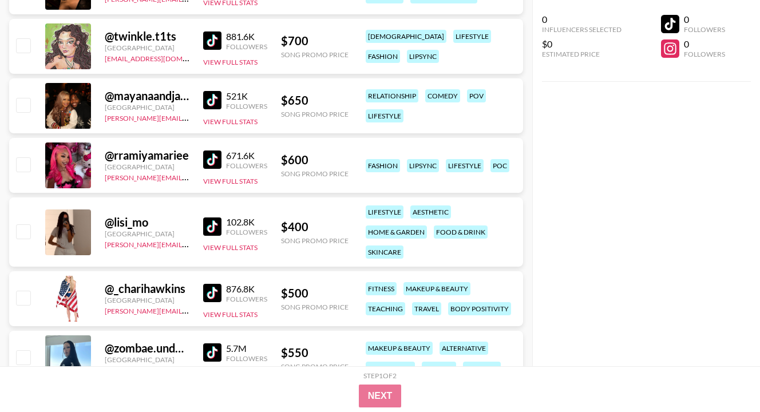
scroll to position [8877, 0]
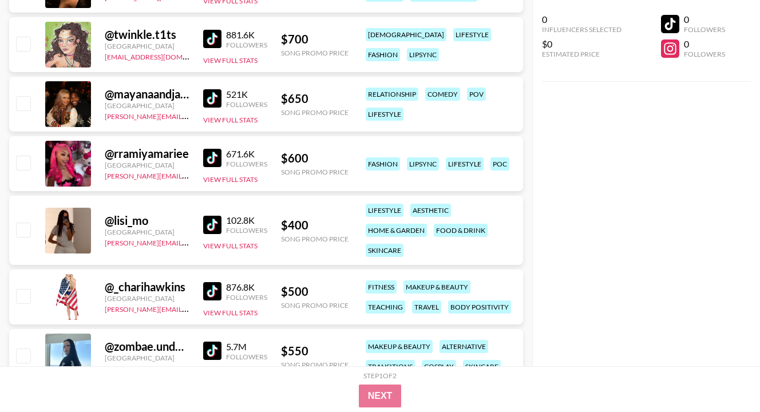
click at [622, 213] on div "0 Influencers Selected $0 Estimated Price 0 Followers 0 Followers" at bounding box center [646, 183] width 228 height 366
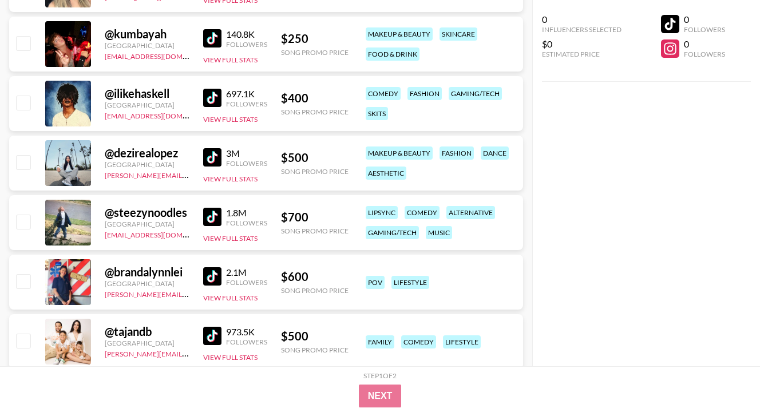
scroll to position [9792, 0]
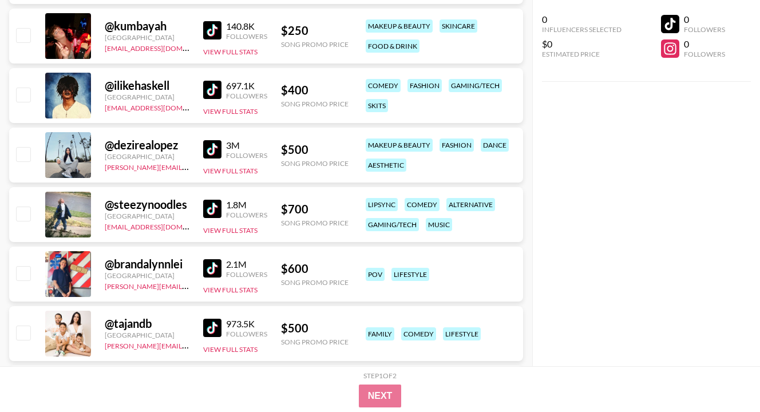
click at [212, 206] on img at bounding box center [212, 209] width 18 height 18
click at [574, 133] on div "0 Influencers Selected $0 Estimated Price 0 Followers 0 Followers" at bounding box center [646, 183] width 228 height 366
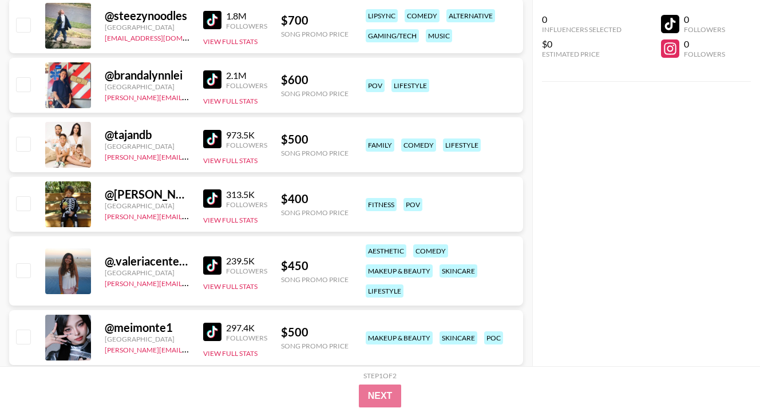
scroll to position [9998, 0]
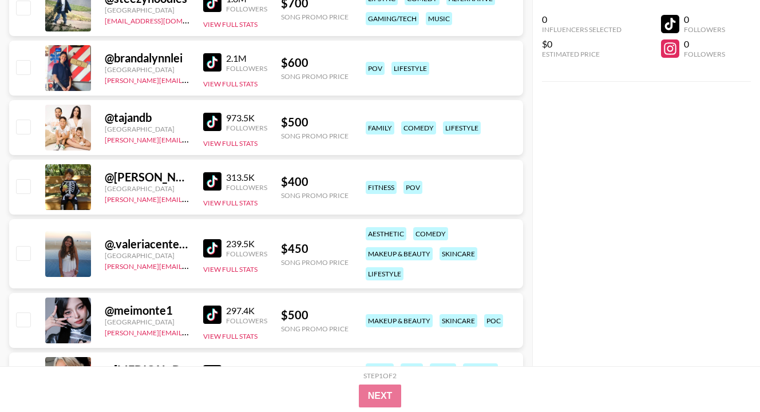
click at [218, 117] on img at bounding box center [212, 122] width 18 height 18
click at [534, 286] on div "0 Influencers Selected $0 Estimated Price 0 Followers 0 Followers" at bounding box center [646, 183] width 228 height 366
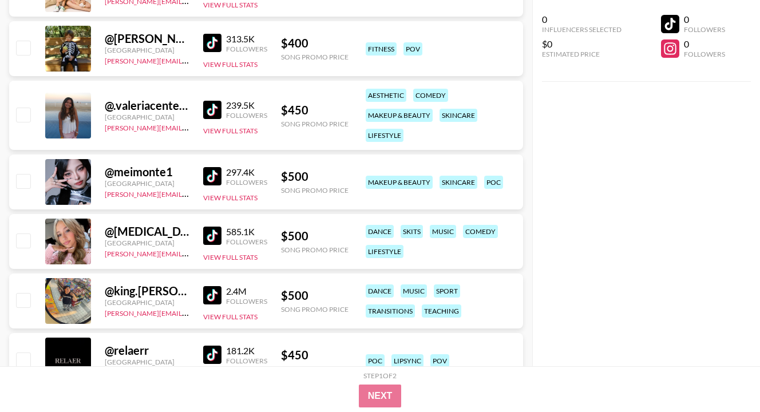
scroll to position [10158, 0]
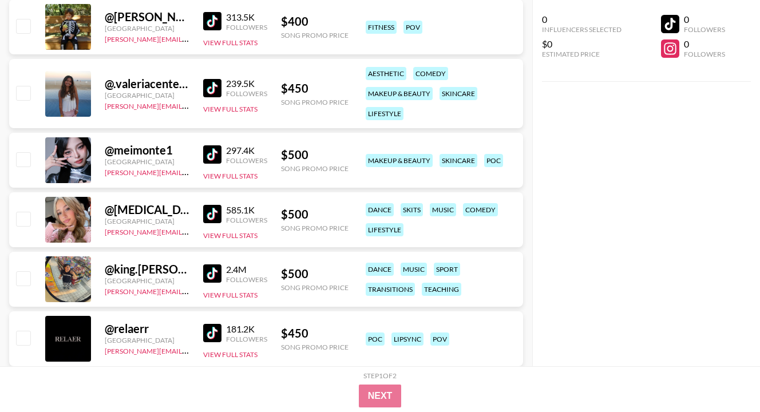
click at [209, 88] on img at bounding box center [212, 88] width 18 height 18
click at [602, 182] on div "0 Influencers Selected $0 Estimated Price 0 Followers 0 Followers" at bounding box center [646, 183] width 228 height 366
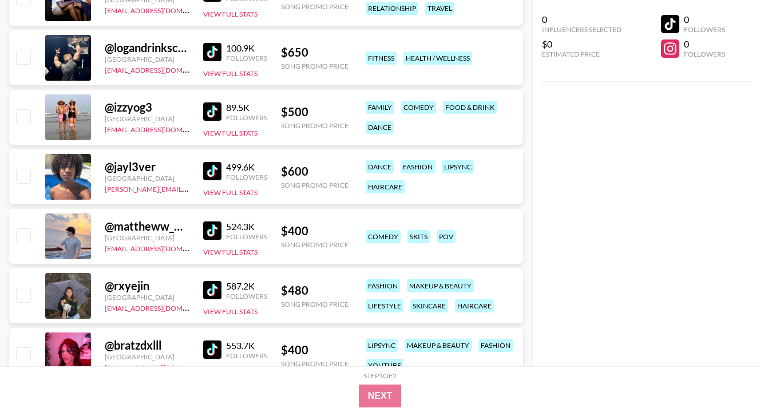
scroll to position [10570, 0]
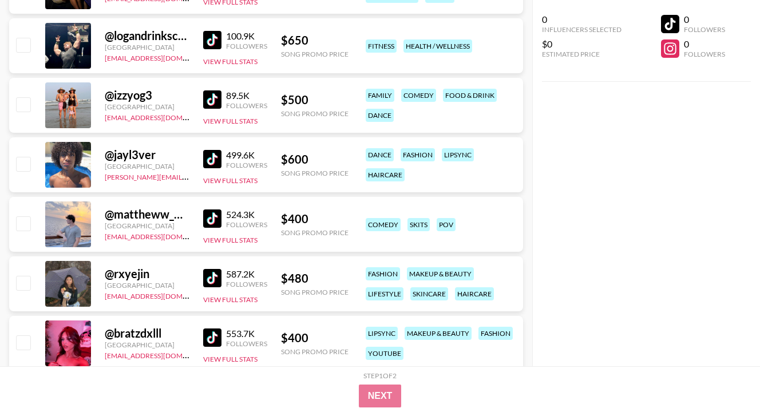
click at [217, 214] on img at bounding box center [212, 218] width 18 height 18
click at [577, 229] on div "0 Influencers Selected $0 Estimated Price 0 Followers 0 Followers" at bounding box center [646, 183] width 228 height 366
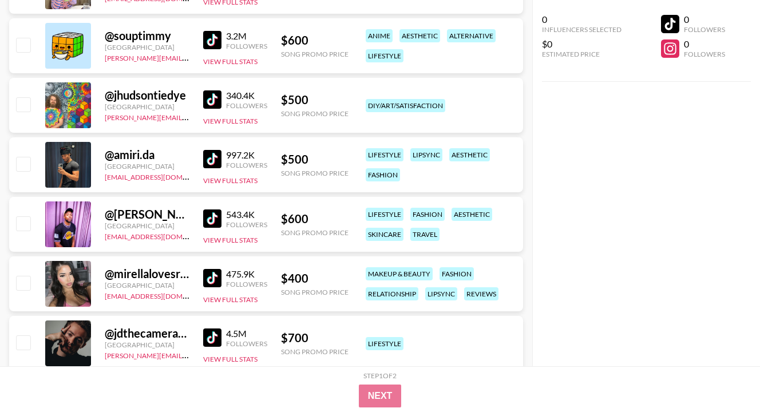
scroll to position [11005, 0]
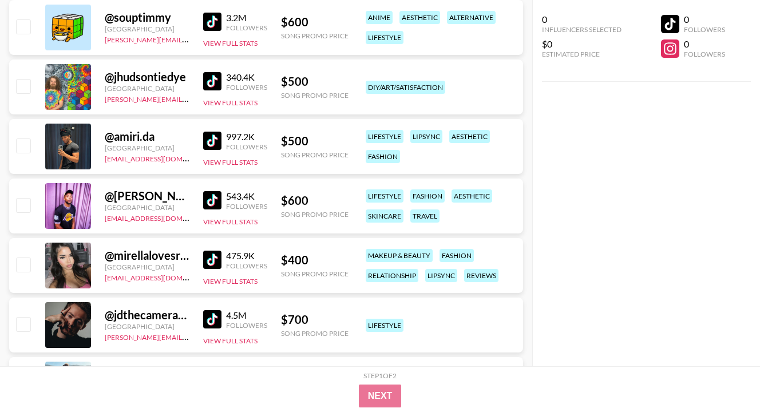
click at [213, 139] on img at bounding box center [212, 141] width 18 height 18
click at [208, 260] on img at bounding box center [212, 260] width 18 height 18
click at [651, 117] on div "0 Influencers Selected $0 Estimated Price 0 Followers 0 Followers" at bounding box center [646, 183] width 228 height 366
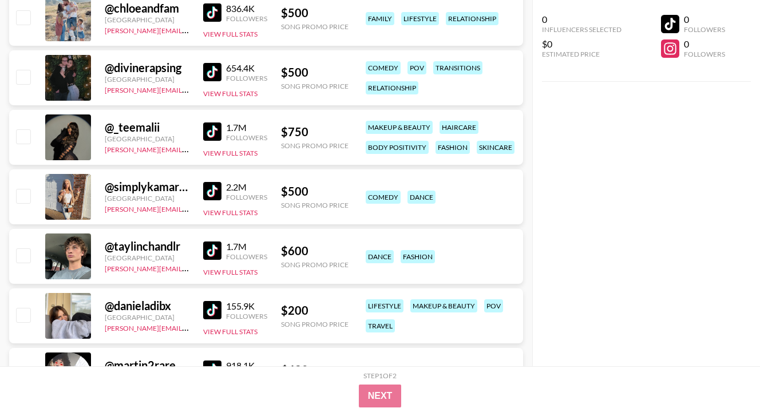
scroll to position [11394, 0]
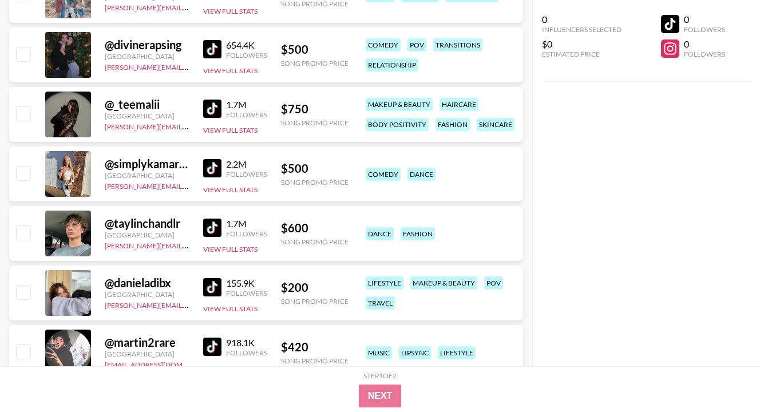
click at [213, 164] on img at bounding box center [212, 168] width 18 height 18
click at [655, 212] on div "0 Influencers Selected $0 Estimated Price 0 Followers 0 Followers" at bounding box center [646, 183] width 228 height 366
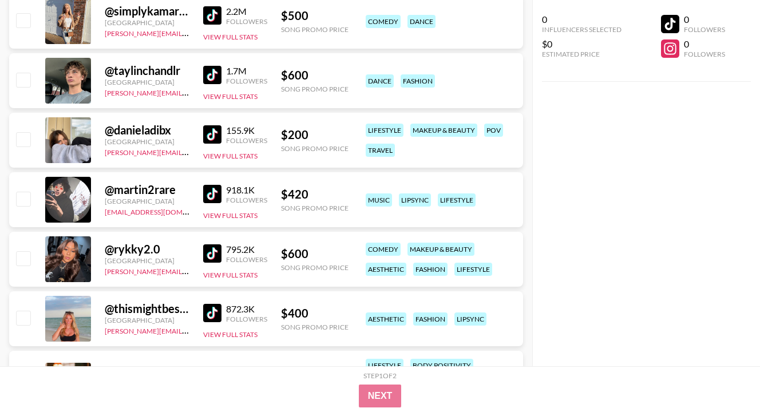
scroll to position [11577, 0]
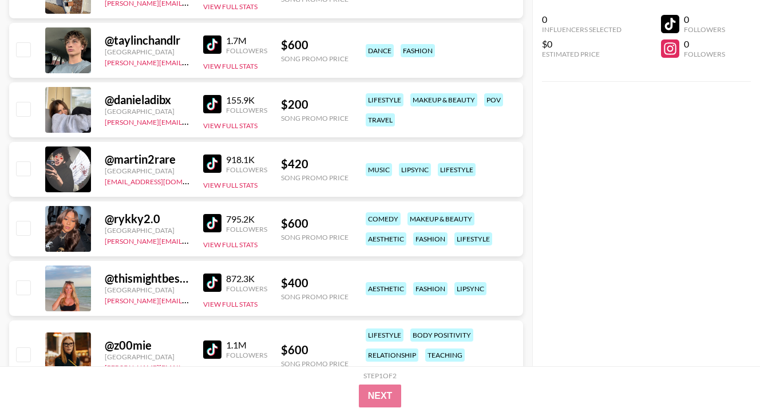
click at [550, 197] on div "0 Influencers Selected $0 Estimated Price 0 Followers 0 Followers" at bounding box center [646, 183] width 228 height 366
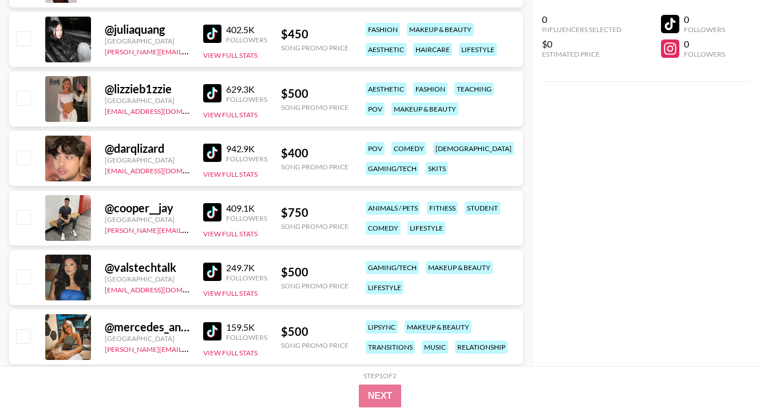
scroll to position [12080, 0]
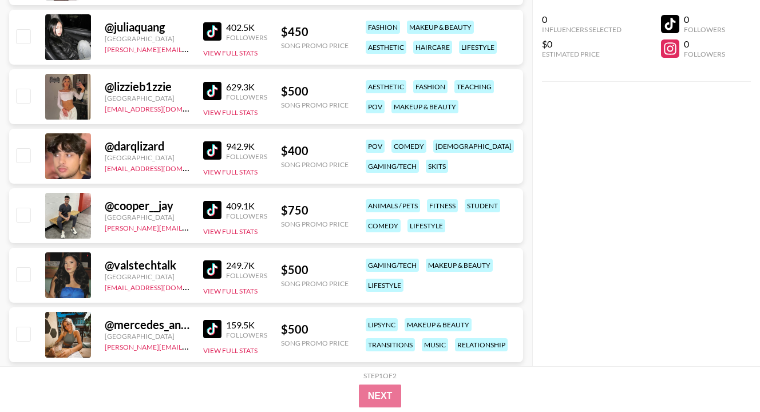
click at [210, 150] on img at bounding box center [212, 150] width 18 height 18
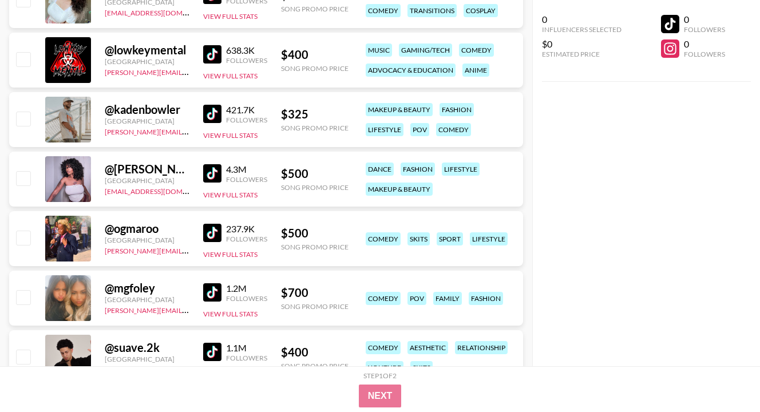
scroll to position [12675, 0]
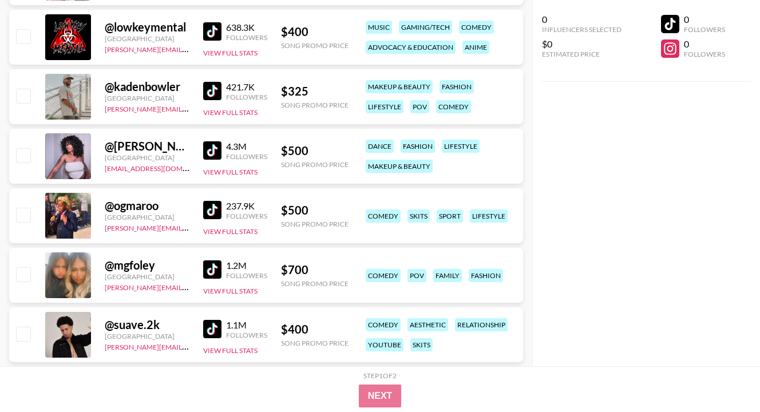
click at [213, 210] on img at bounding box center [212, 210] width 18 height 18
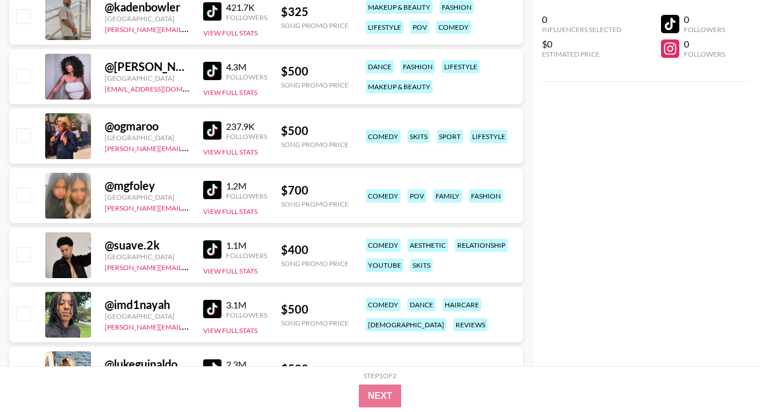
scroll to position [12767, 0]
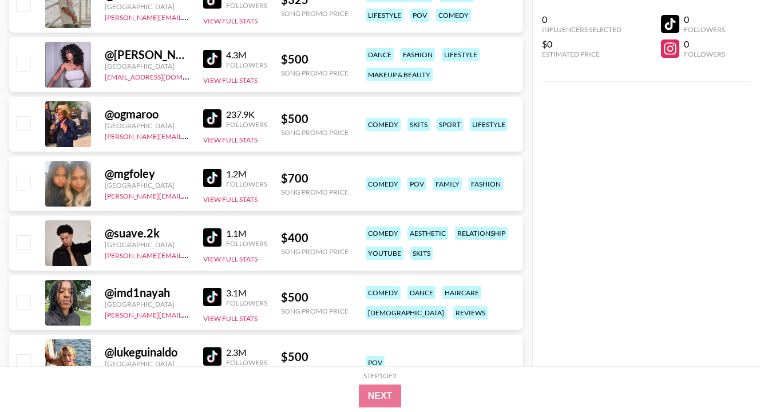
click at [216, 181] on img at bounding box center [212, 178] width 18 height 18
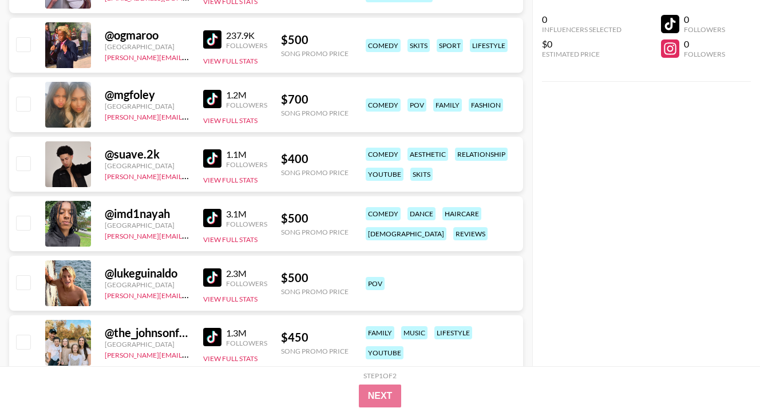
scroll to position [12858, 0]
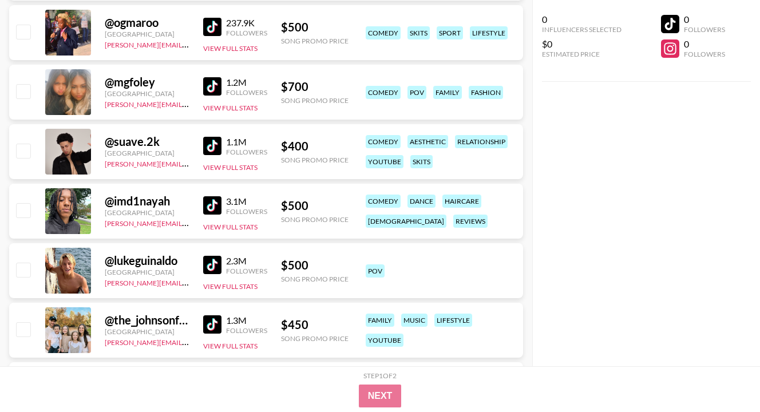
click at [198, 154] on div "@ suave.2k United States [PERSON_NAME][EMAIL_ADDRESS][DOMAIN_NAME] 1.1M Followe…" at bounding box center [266, 151] width 514 height 55
click at [216, 145] on img at bounding box center [212, 146] width 18 height 18
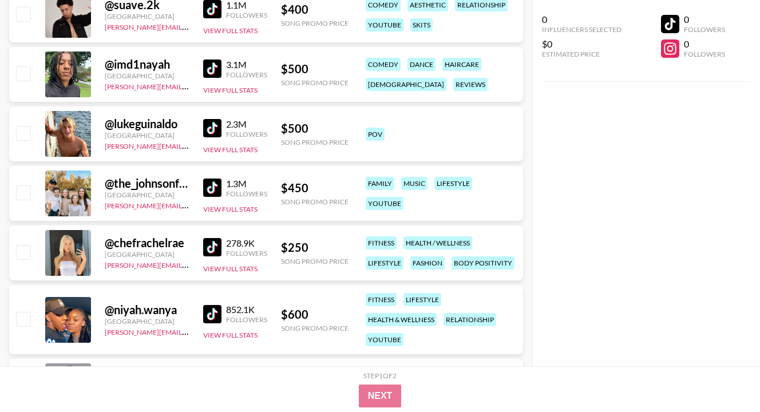
scroll to position [12995, 0]
click at [216, 130] on img at bounding box center [212, 127] width 18 height 18
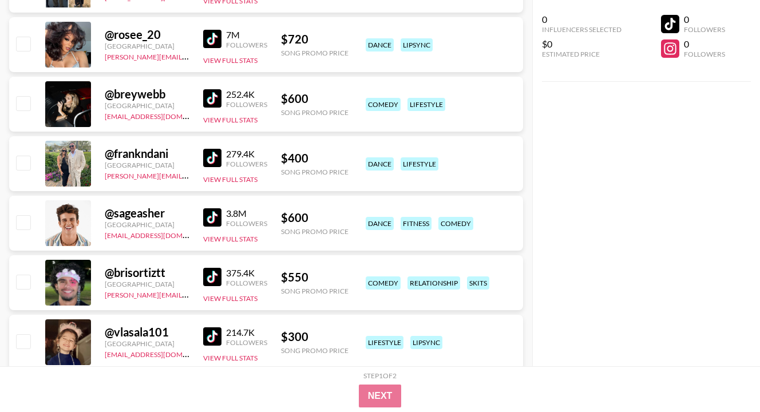
scroll to position [13590, 0]
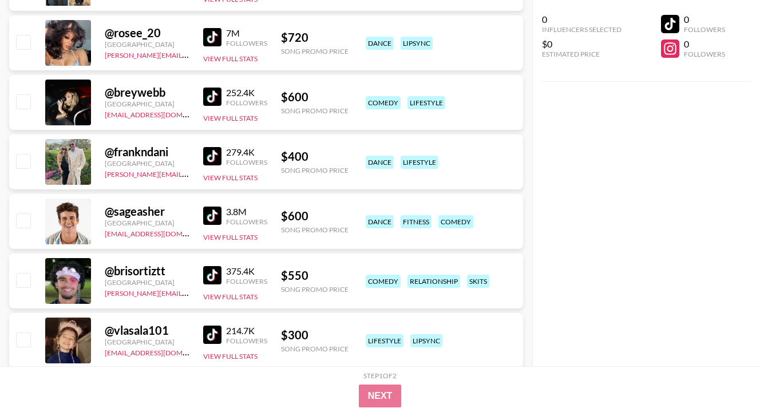
click at [220, 213] on img at bounding box center [212, 215] width 18 height 18
click at [205, 280] on img at bounding box center [212, 275] width 18 height 18
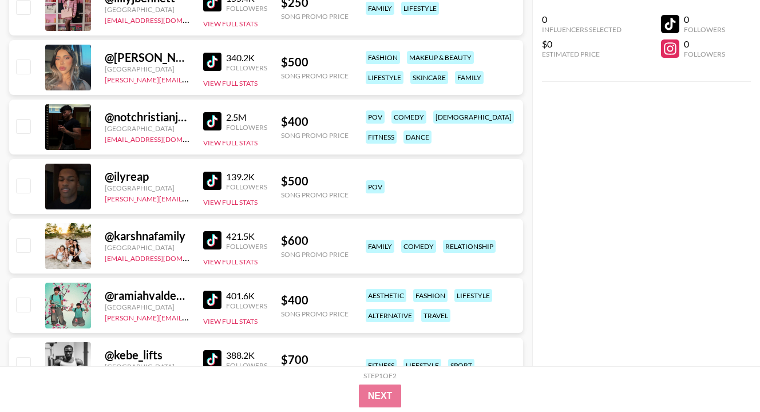
scroll to position [14162, 0]
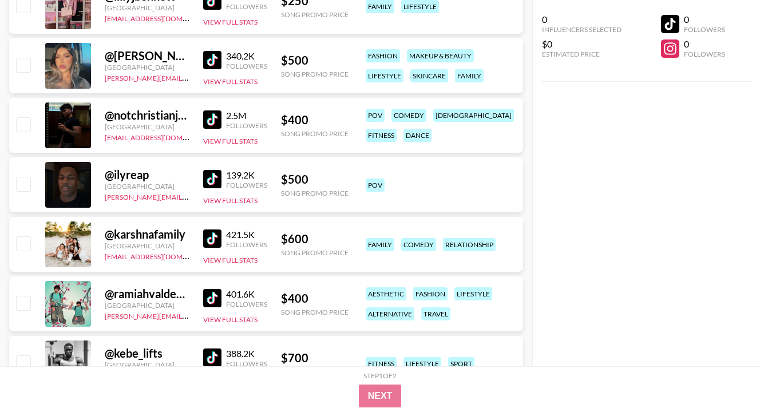
click at [216, 120] on img at bounding box center [212, 119] width 18 height 18
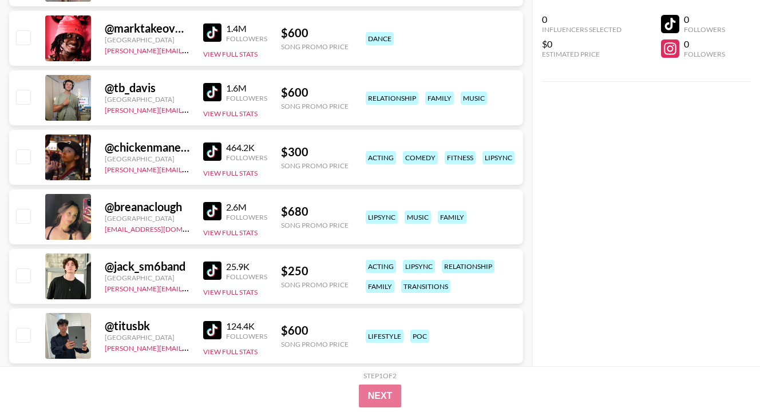
scroll to position [14849, 0]
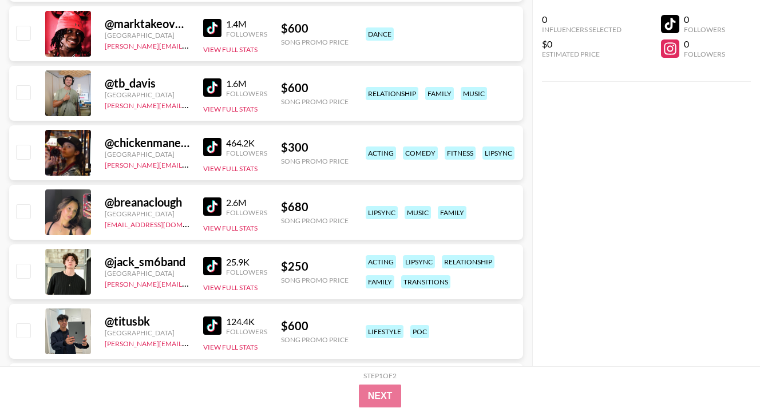
click at [209, 148] on img at bounding box center [212, 147] width 18 height 18
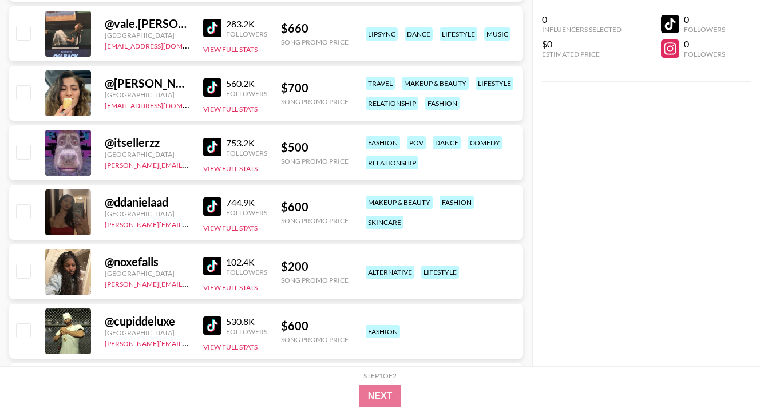
scroll to position [15329, 0]
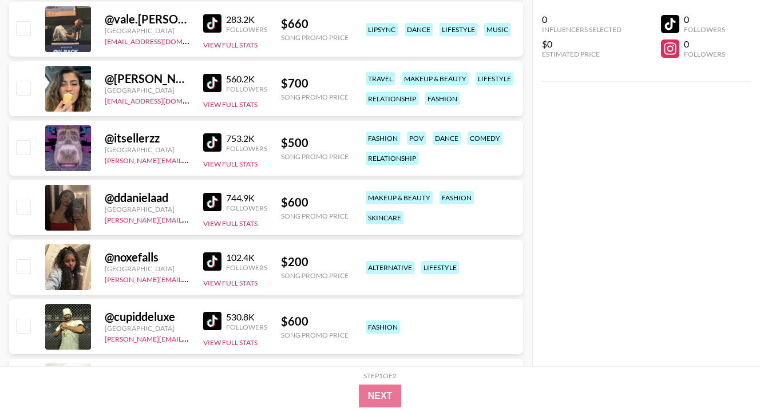
click at [214, 141] on img at bounding box center [212, 142] width 18 height 18
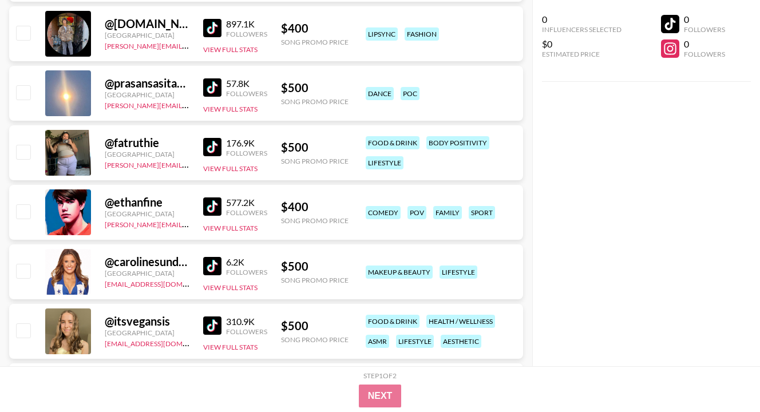
scroll to position [15924, 0]
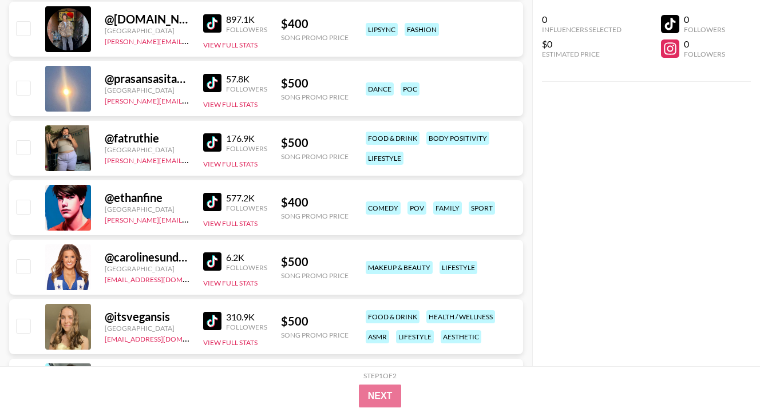
click at [212, 201] on img at bounding box center [212, 202] width 18 height 18
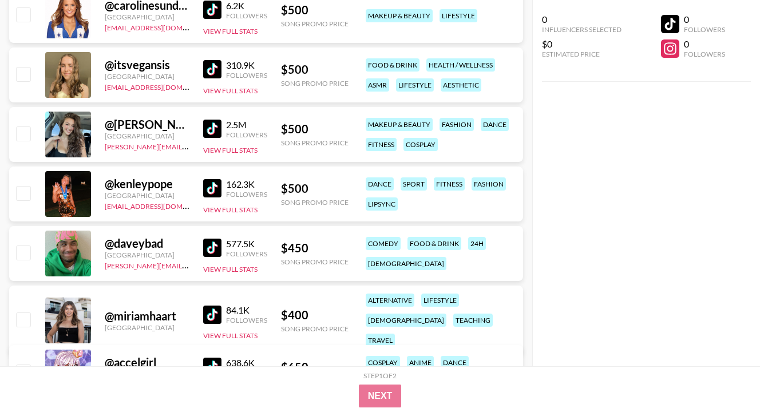
scroll to position [16221, 0]
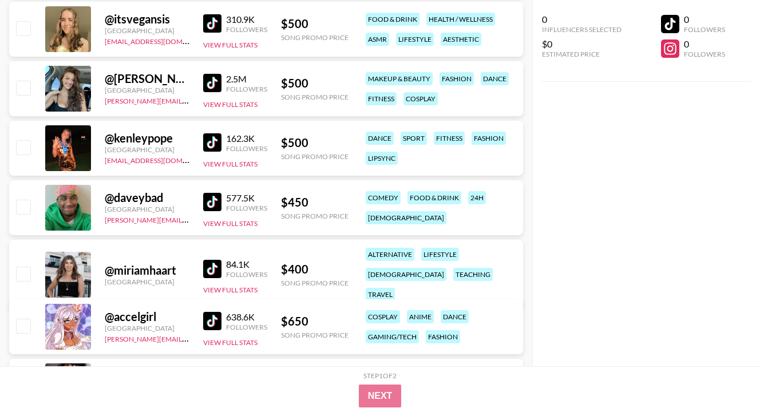
click at [223, 207] on link at bounding box center [214, 202] width 23 height 18
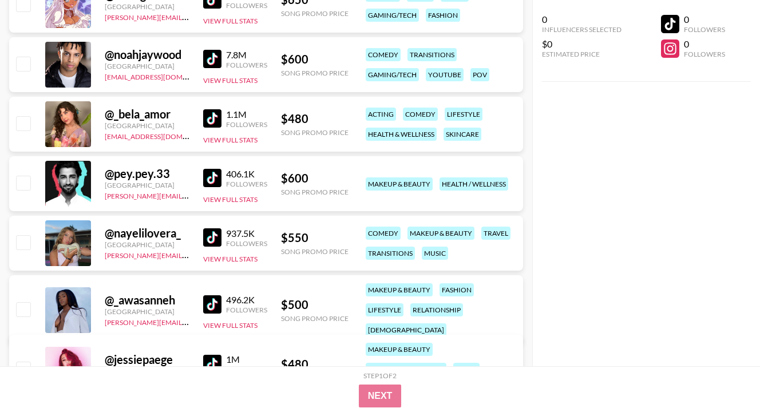
scroll to position [16565, 0]
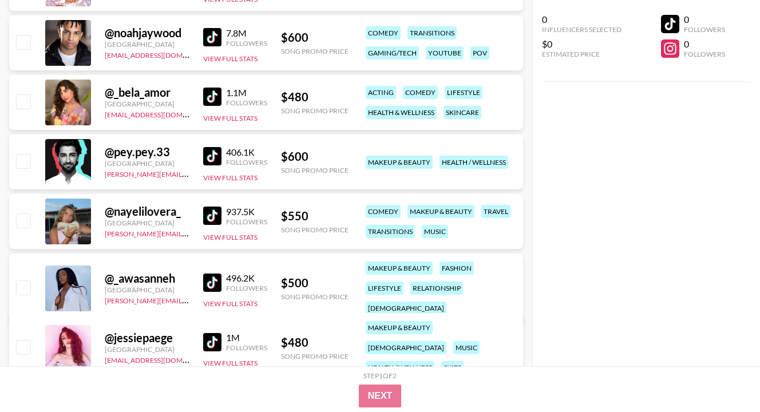
click at [203, 221] on img at bounding box center [212, 215] width 18 height 18
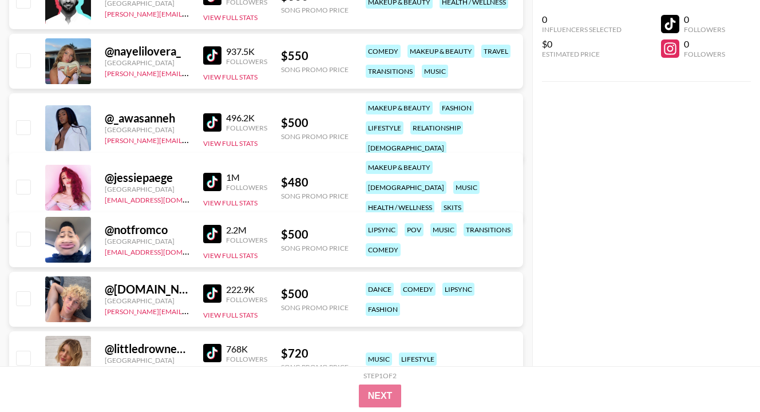
scroll to position [16771, 0]
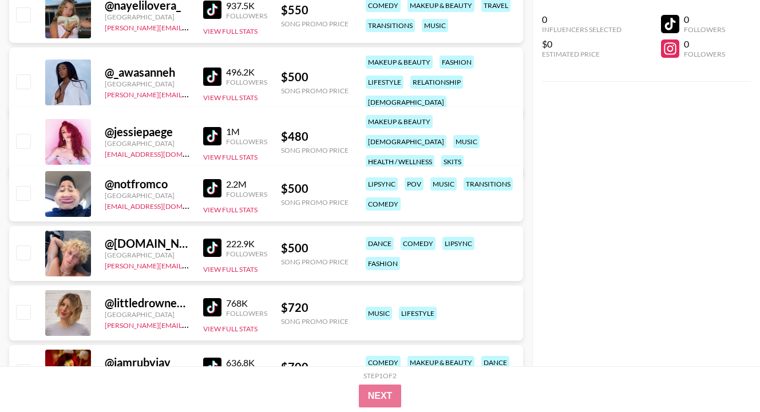
click at [208, 183] on img at bounding box center [212, 188] width 18 height 18
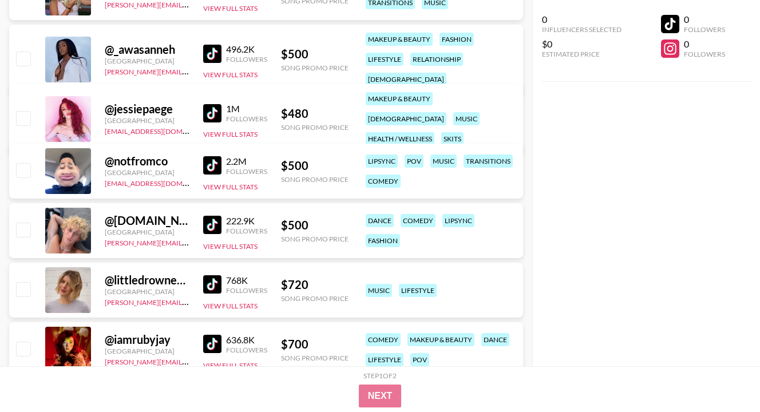
scroll to position [16816, 0]
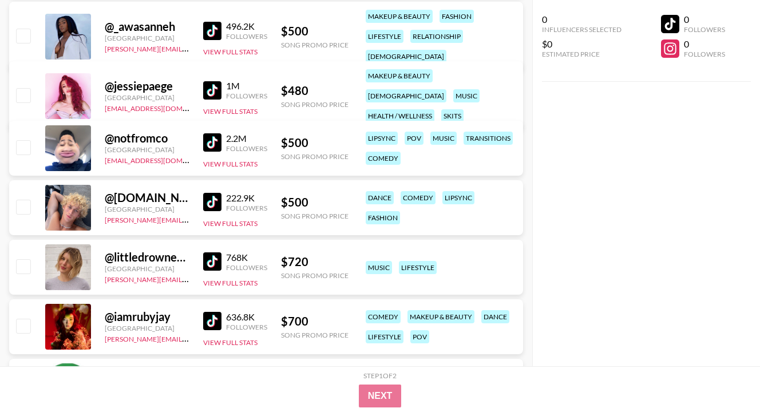
click at [215, 202] on img at bounding box center [212, 202] width 18 height 18
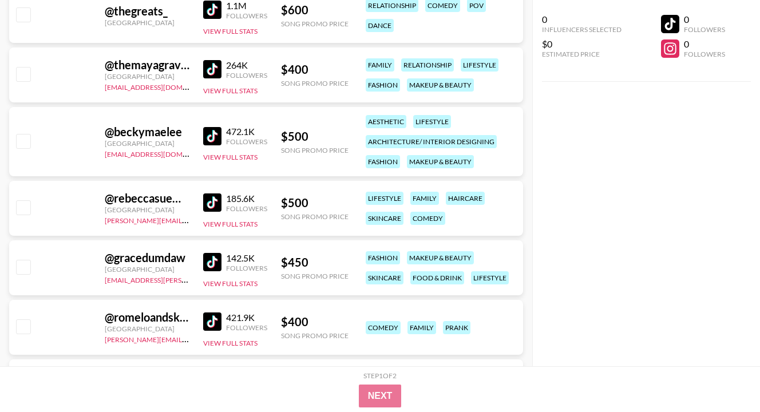
scroll to position [19287, 0]
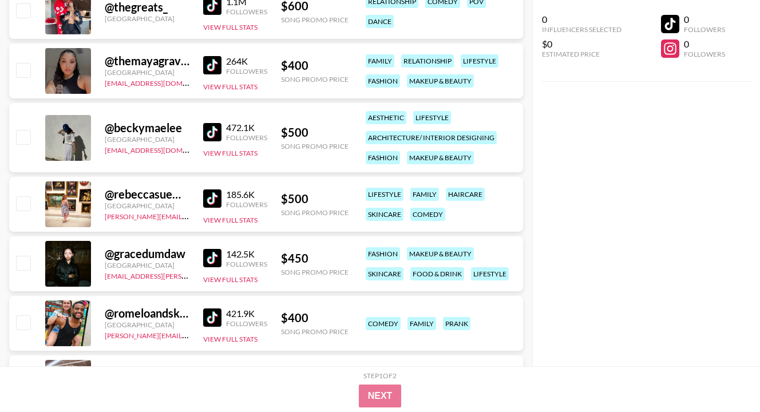
click at [206, 196] on img at bounding box center [212, 198] width 18 height 18
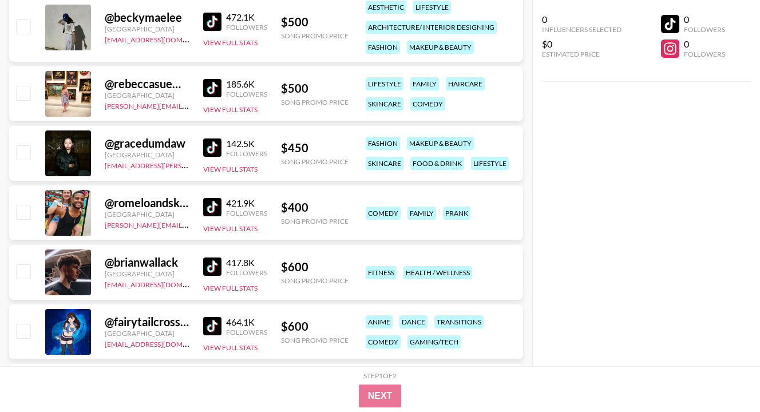
scroll to position [19402, 0]
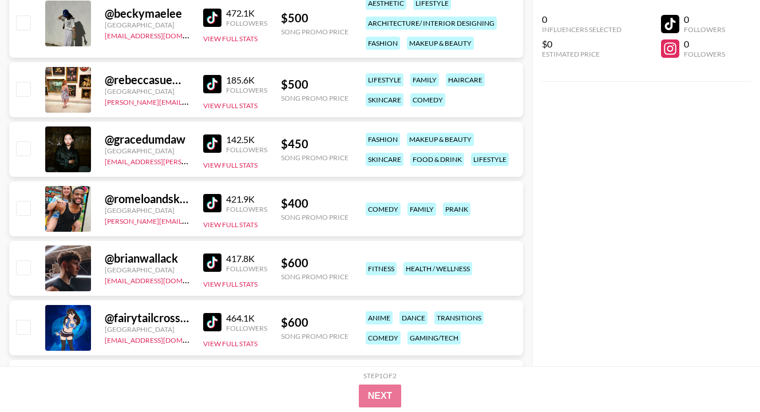
click at [218, 199] on img at bounding box center [212, 203] width 18 height 18
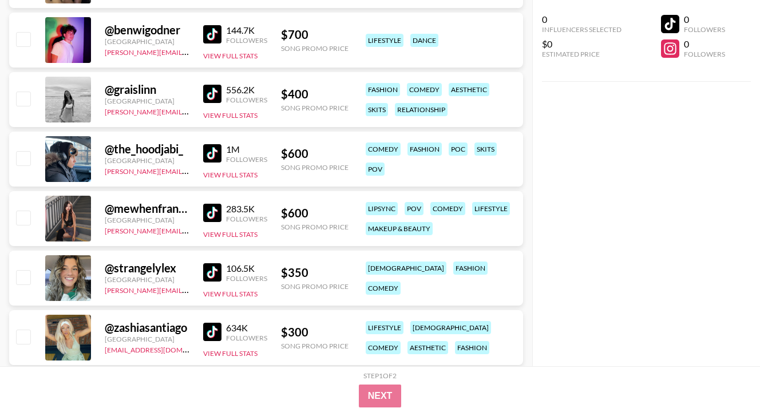
scroll to position [19905, 0]
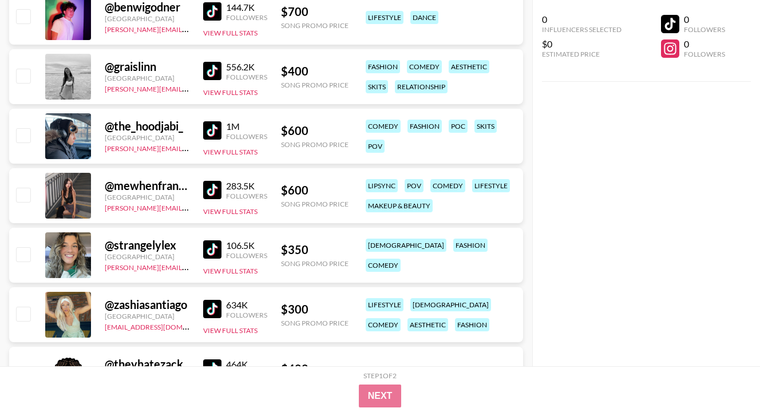
click at [212, 128] on img at bounding box center [212, 130] width 18 height 18
click at [537, 190] on div "0 Influencers Selected $0 Estimated Price 0 Followers 0 Followers" at bounding box center [646, 183] width 228 height 366
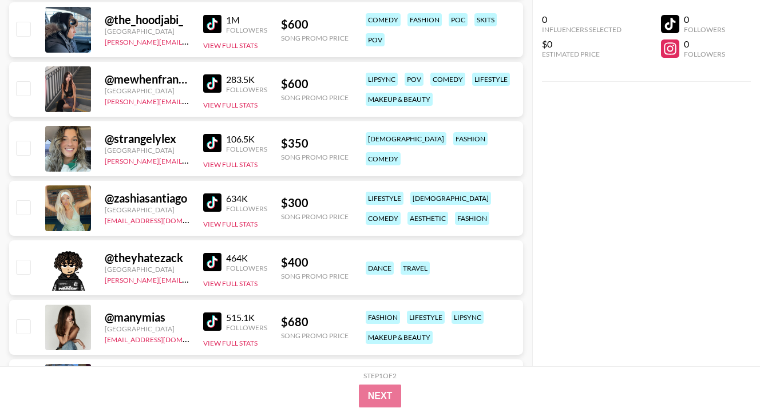
scroll to position [20019, 0]
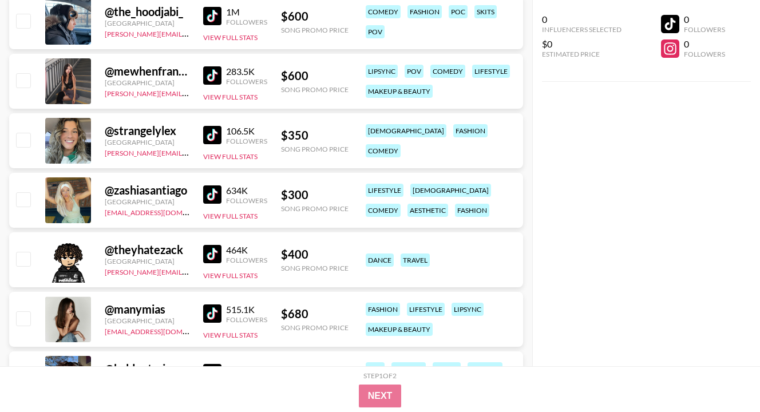
click at [212, 130] on img at bounding box center [212, 135] width 18 height 18
click at [567, 136] on div "0 Influencers Selected $0 Estimated Price 0 Followers 0 Followers" at bounding box center [646, 183] width 228 height 366
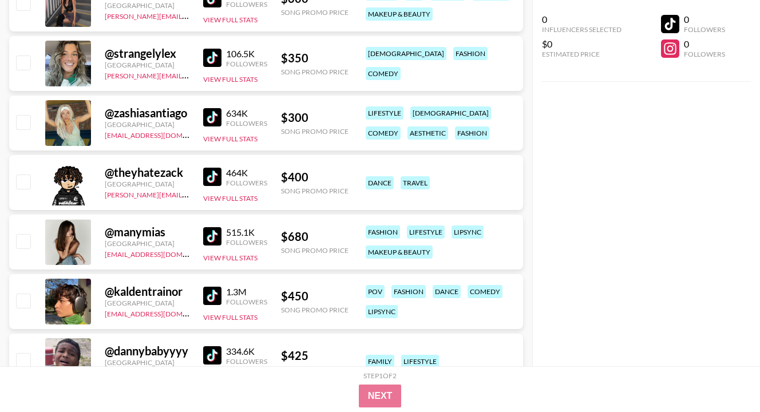
scroll to position [20111, 0]
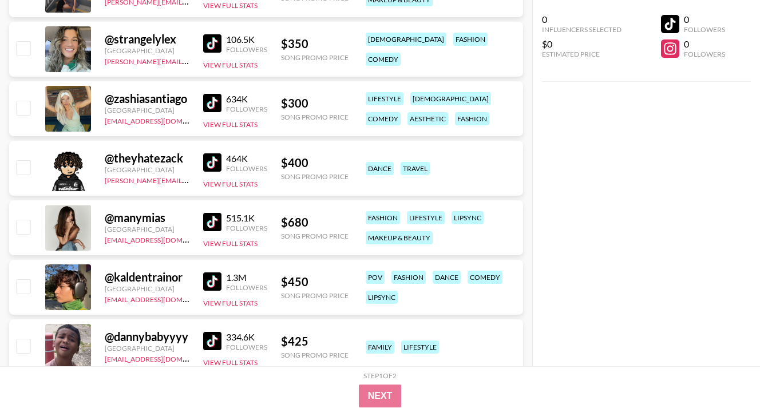
click at [217, 110] on img at bounding box center [212, 103] width 18 height 18
click at [562, 170] on div "0 Influencers Selected $0 Estimated Price 0 Followers 0 Followers" at bounding box center [646, 183] width 228 height 366
click at [213, 282] on img at bounding box center [212, 281] width 18 height 18
click at [603, 146] on div "0 Influencers Selected $0 Estimated Price 0 Followers 0 Followers" at bounding box center [646, 183] width 228 height 366
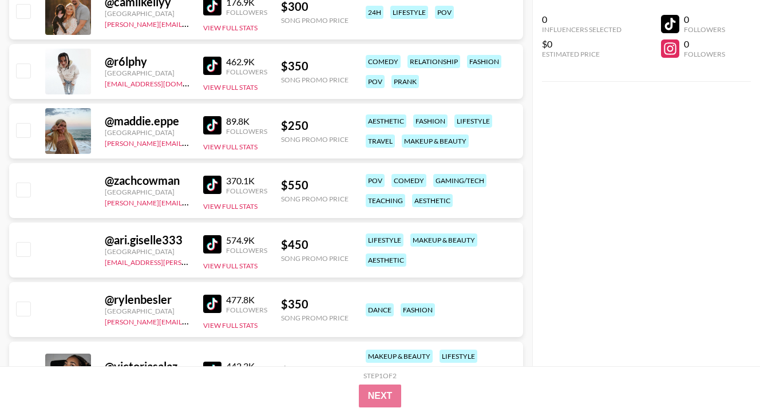
scroll to position [21850, 0]
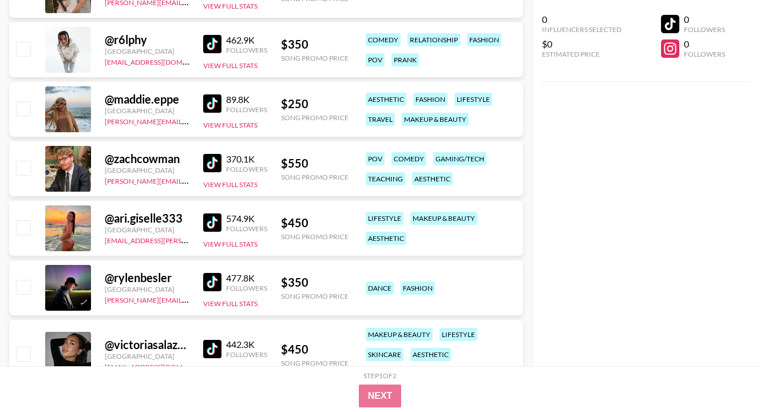
click at [200, 165] on div "@ zachcowman [GEOGRAPHIC_DATA] [PERSON_NAME][EMAIL_ADDRESS][DOMAIN_NAME] 370.1K…" at bounding box center [266, 168] width 514 height 55
click at [210, 161] on img at bounding box center [212, 163] width 18 height 18
click at [544, 137] on div "0 Influencers Selected $0 Estimated Price 0 Followers 0 Followers" at bounding box center [646, 183] width 228 height 366
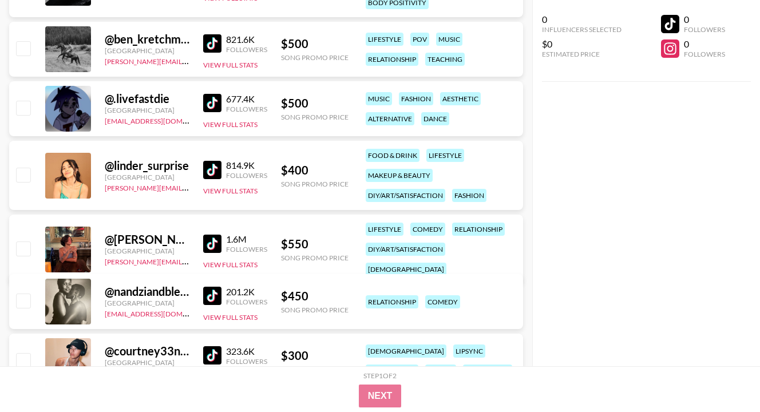
scroll to position [22239, 0]
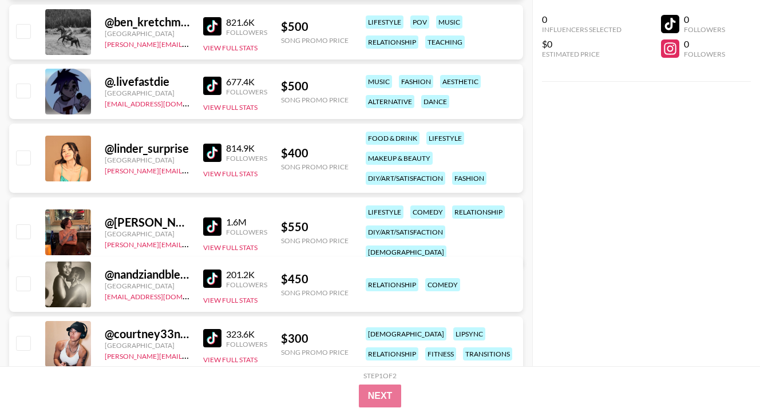
click at [209, 222] on img at bounding box center [212, 226] width 18 height 18
click at [578, 98] on div "0 Influencers Selected $0 Estimated Price 0 Followers 0 Followers" at bounding box center [646, 183] width 228 height 366
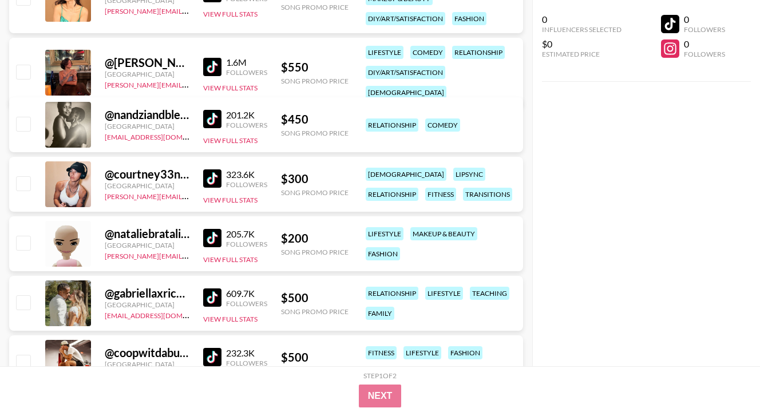
scroll to position [22399, 0]
click at [217, 118] on img at bounding box center [212, 118] width 18 height 18
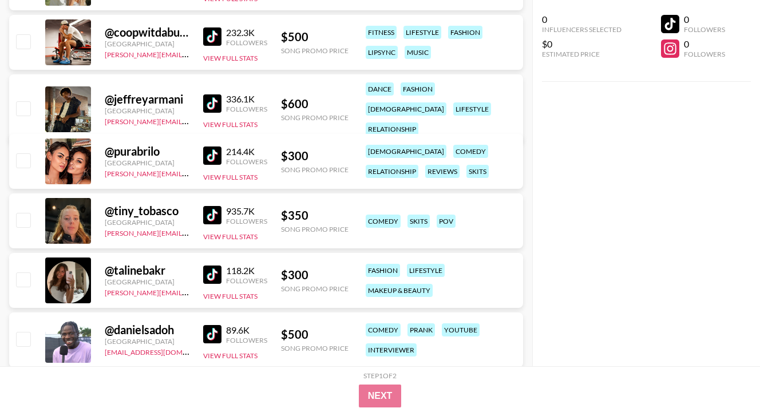
scroll to position [22719, 0]
click at [216, 220] on img at bounding box center [212, 214] width 18 height 18
click at [561, 158] on div "0 Influencers Selected $0 Estimated Price 0 Followers 0 Followers" at bounding box center [646, 183] width 228 height 366
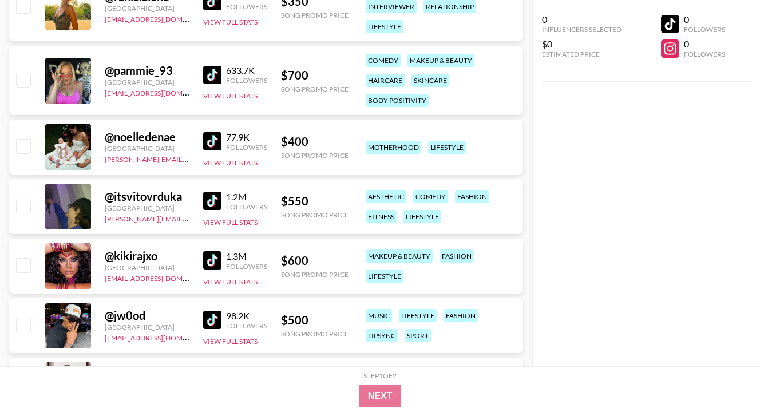
scroll to position [23314, 0]
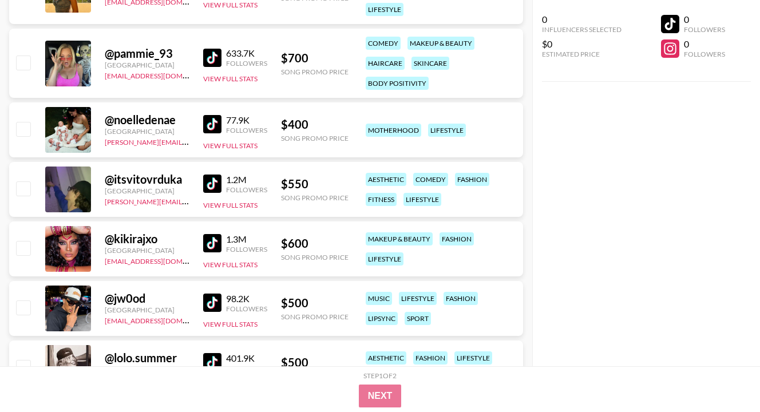
click at [209, 184] on img at bounding box center [212, 183] width 18 height 18
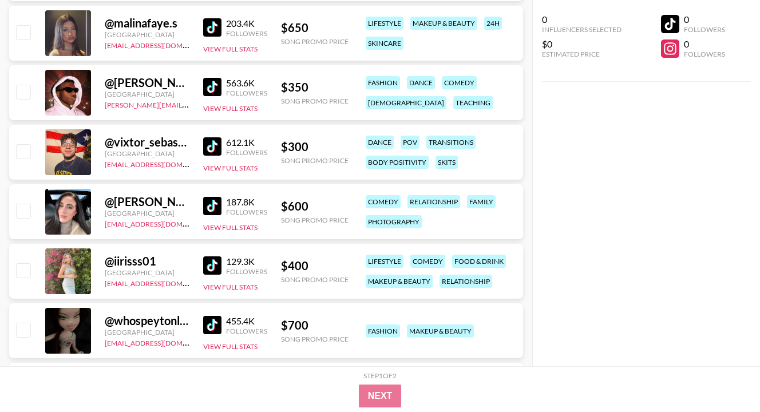
scroll to position [23909, 0]
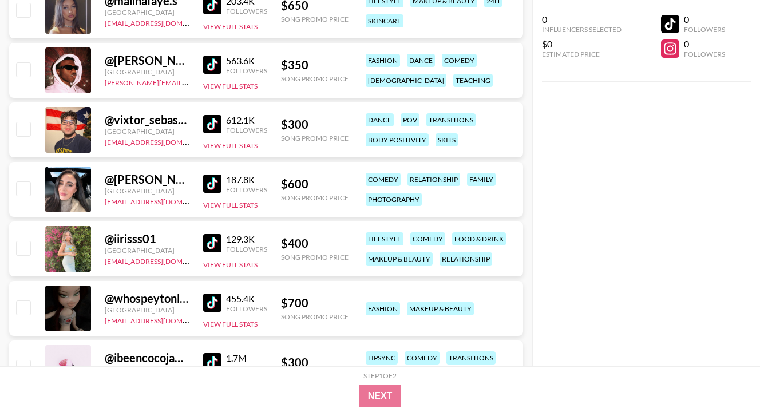
click at [213, 182] on img at bounding box center [212, 183] width 18 height 18
click at [534, 207] on div "0 Influencers Selected $0 Estimated Price 0 Followers 0 Followers" at bounding box center [646, 183] width 228 height 366
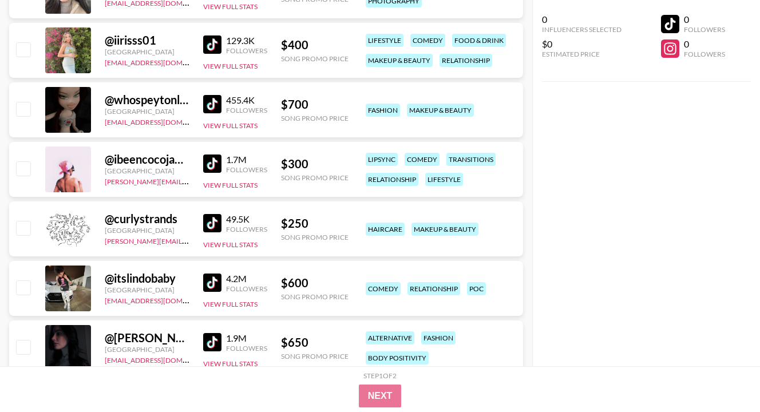
scroll to position [24115, 0]
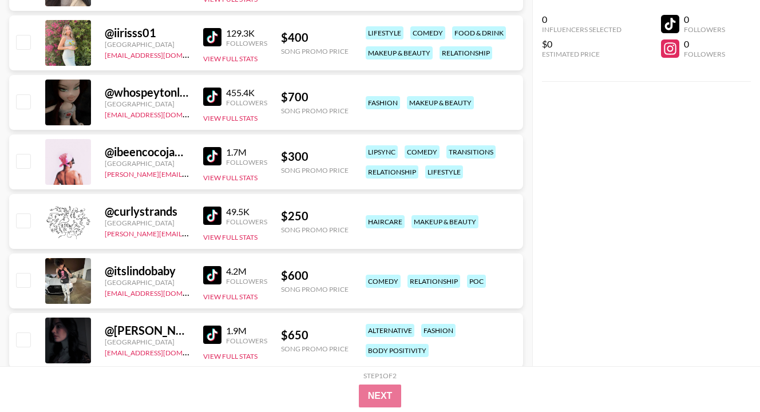
click at [213, 152] on img at bounding box center [212, 156] width 18 height 18
click at [599, 150] on div "0 Influencers Selected $0 Estimated Price 0 Followers 0 Followers" at bounding box center [646, 183] width 228 height 366
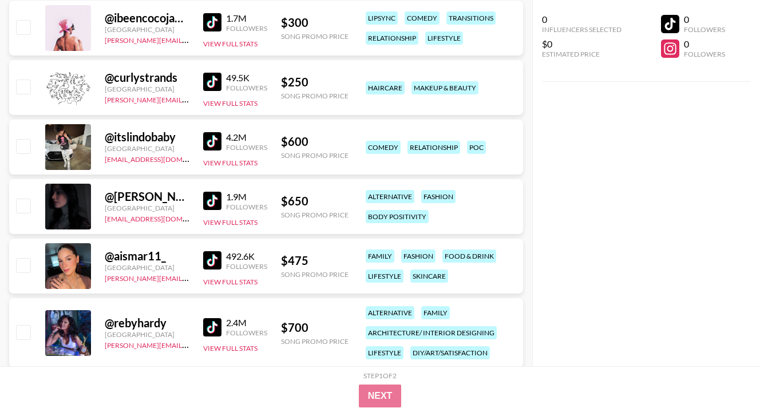
scroll to position [24275, 0]
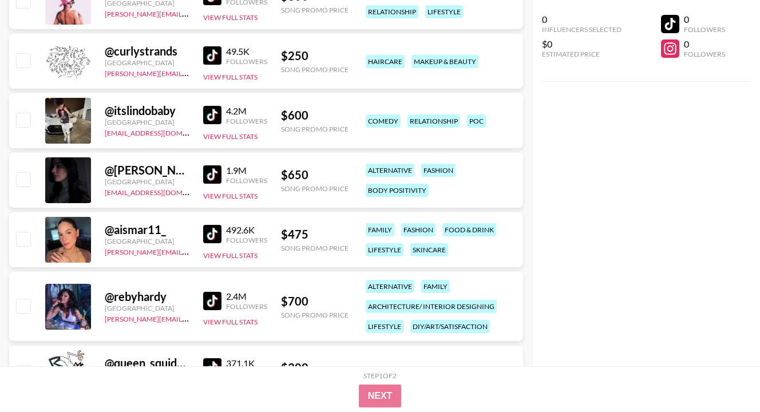
click at [217, 114] on img at bounding box center [212, 115] width 18 height 18
click at [577, 209] on div "0 Influencers Selected $0 Estimated Price 0 Followers 0 Followers" at bounding box center [646, 183] width 228 height 366
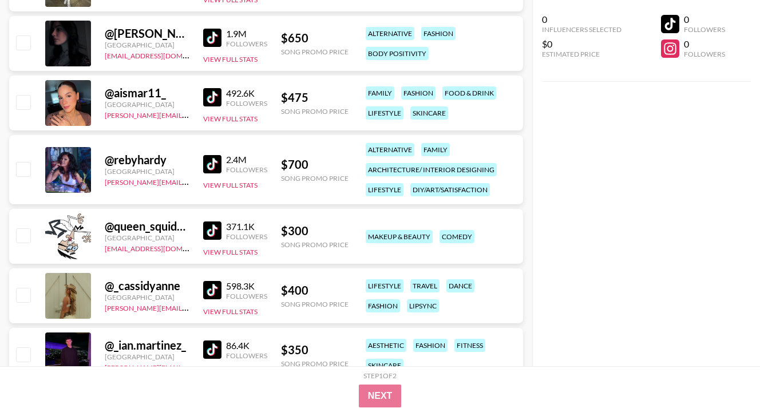
scroll to position [24435, 0]
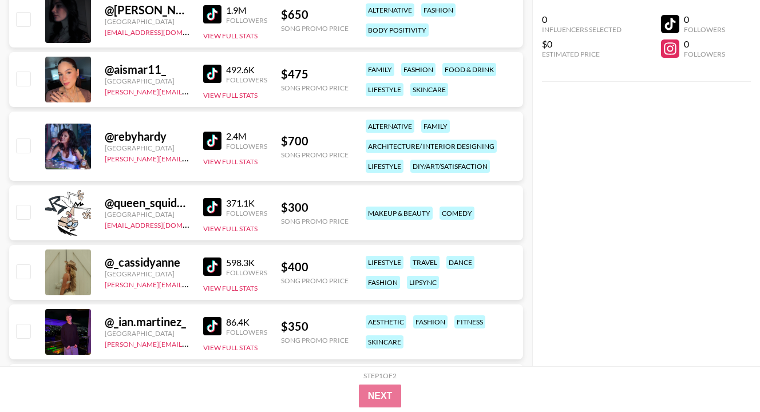
click at [206, 202] on img at bounding box center [212, 207] width 18 height 18
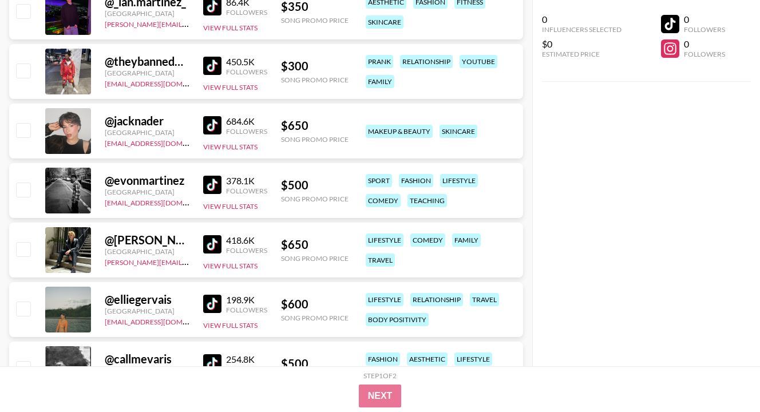
scroll to position [24755, 0]
click at [196, 254] on div "@ [PERSON_NAME] [GEOGRAPHIC_DATA] [PERSON_NAME][EMAIL_ADDRESS][DOMAIN_NAME] 418…" at bounding box center [266, 249] width 514 height 55
click at [208, 251] on img at bounding box center [212, 244] width 18 height 18
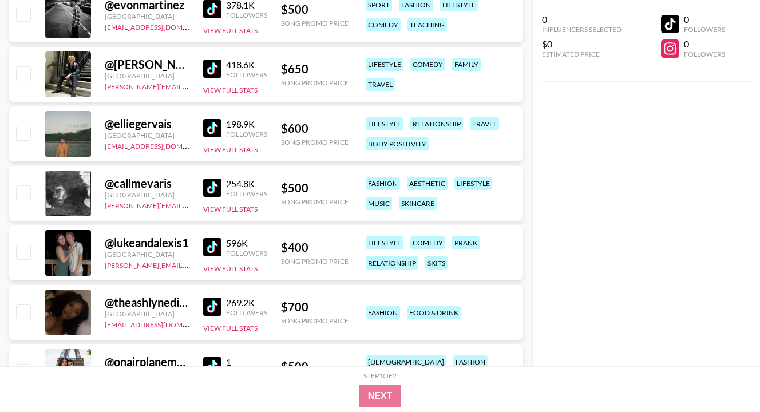
scroll to position [24938, 0]
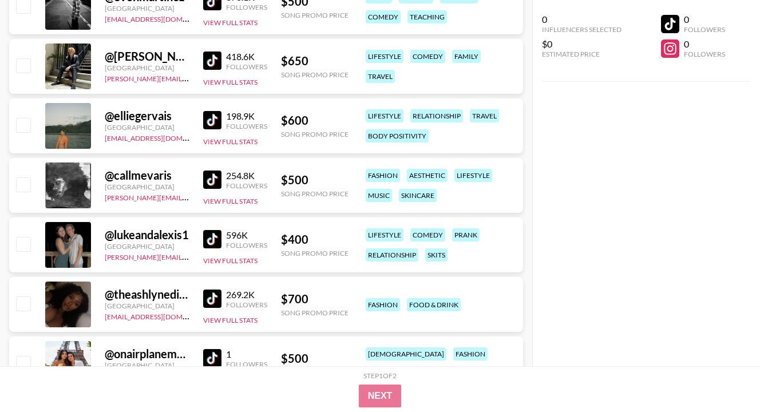
click at [210, 242] on img at bounding box center [212, 239] width 18 height 18
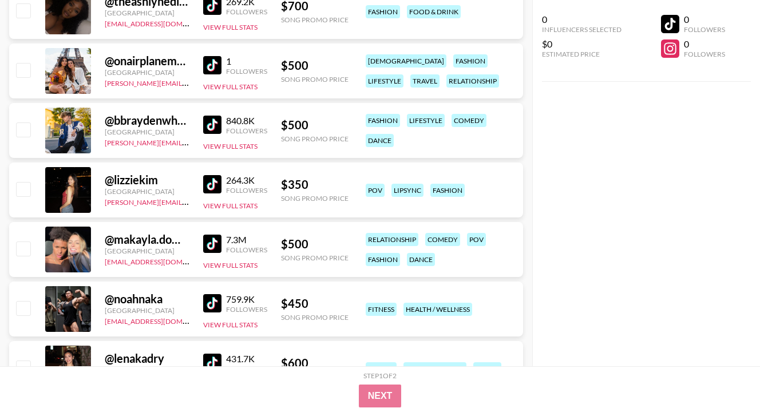
scroll to position [25236, 0]
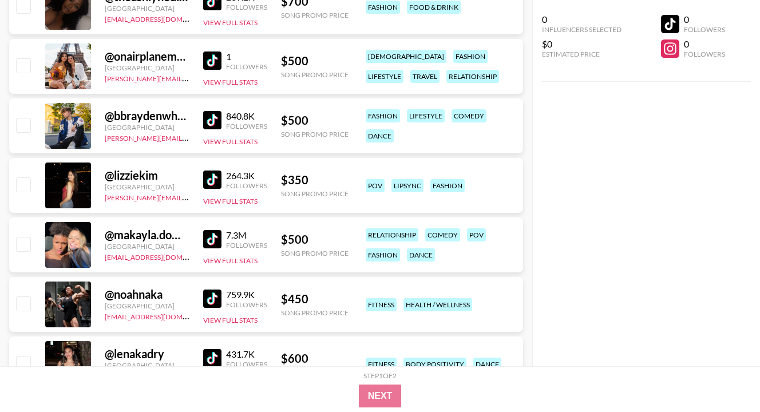
click at [223, 243] on link at bounding box center [214, 239] width 23 height 18
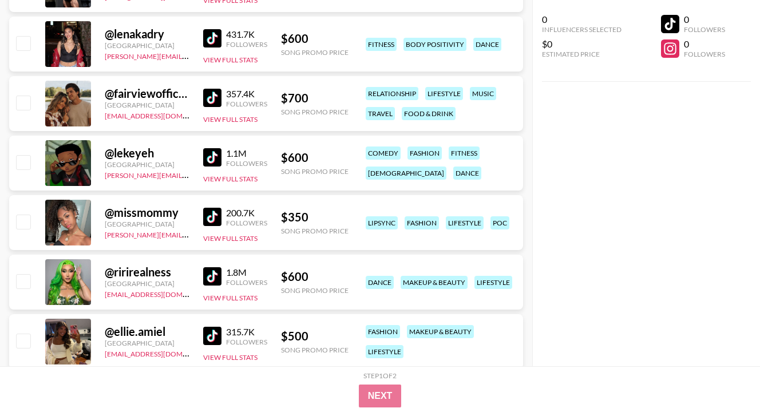
scroll to position [25556, 0]
click at [206, 160] on img at bounding box center [212, 157] width 18 height 18
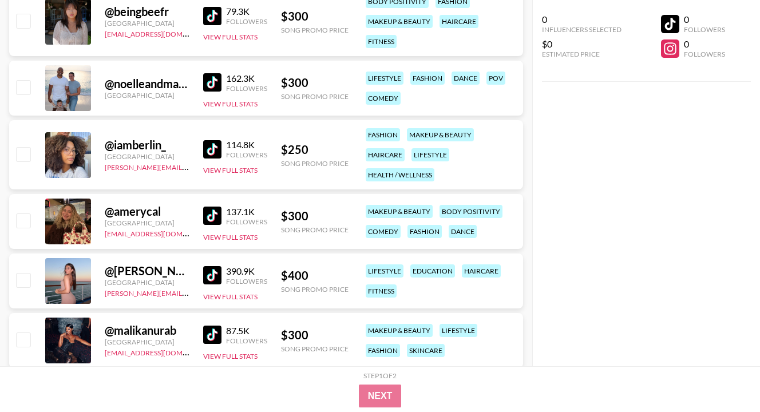
scroll to position [26014, 0]
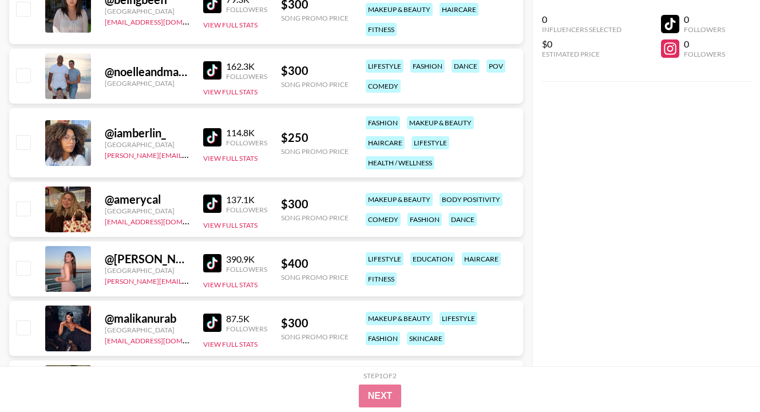
click at [218, 201] on img at bounding box center [212, 203] width 18 height 18
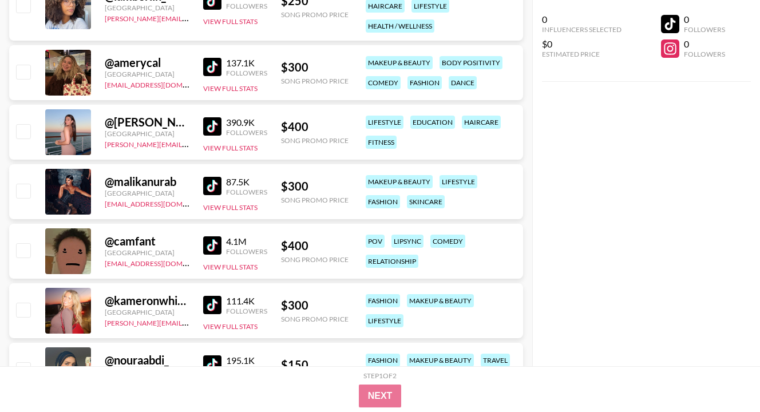
scroll to position [26151, 0]
click at [218, 244] on img at bounding box center [212, 245] width 18 height 18
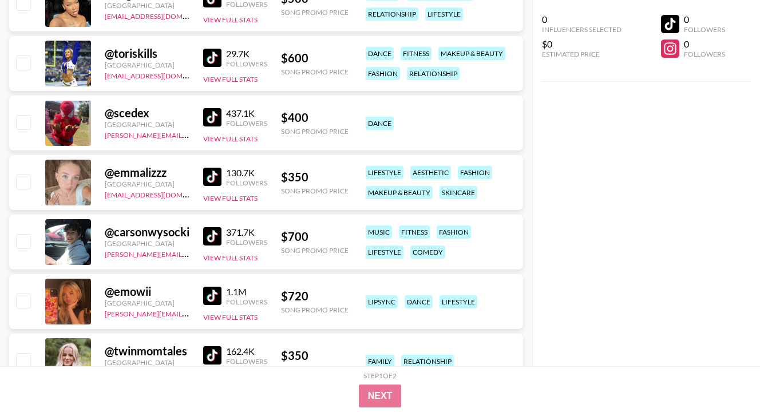
scroll to position [26586, 0]
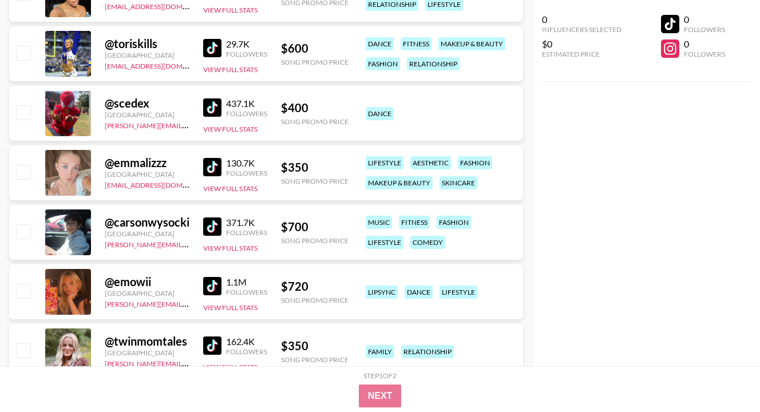
click at [205, 235] on img at bounding box center [212, 226] width 18 height 18
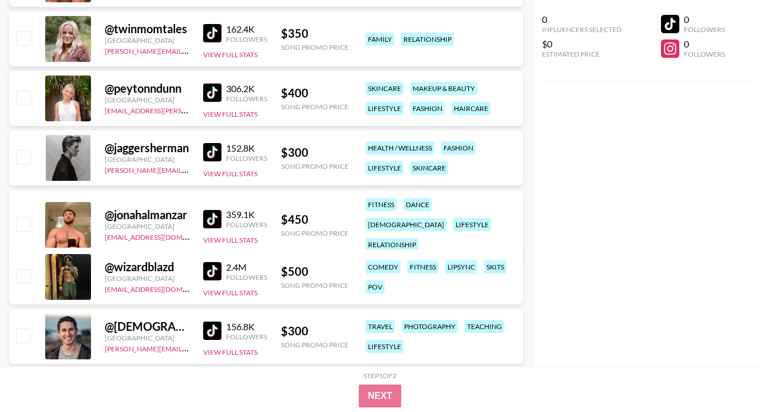
scroll to position [26906, 0]
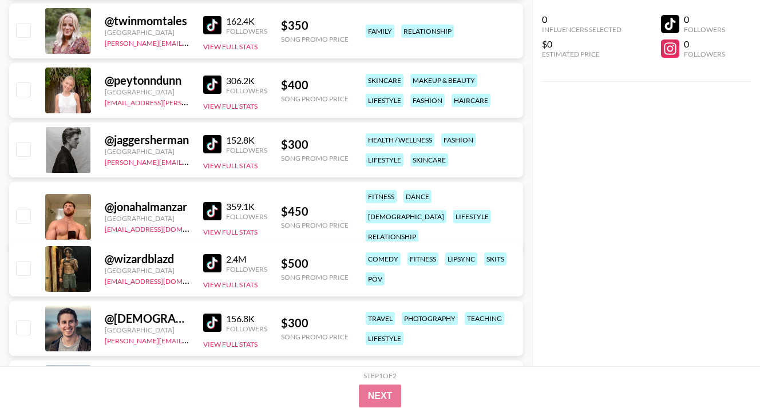
click at [213, 256] on img at bounding box center [212, 263] width 18 height 18
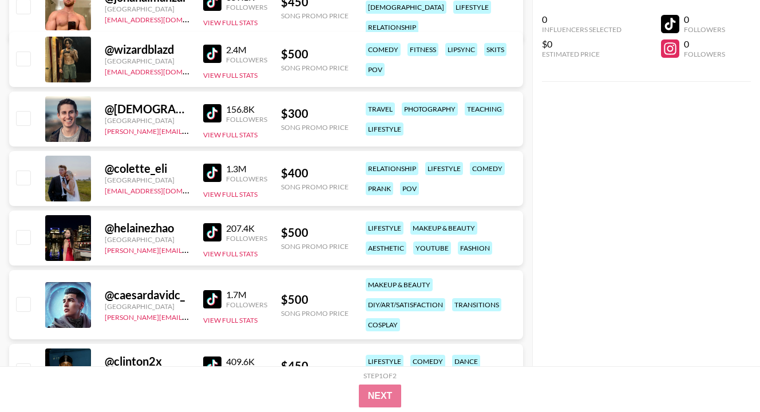
scroll to position [27135, 0]
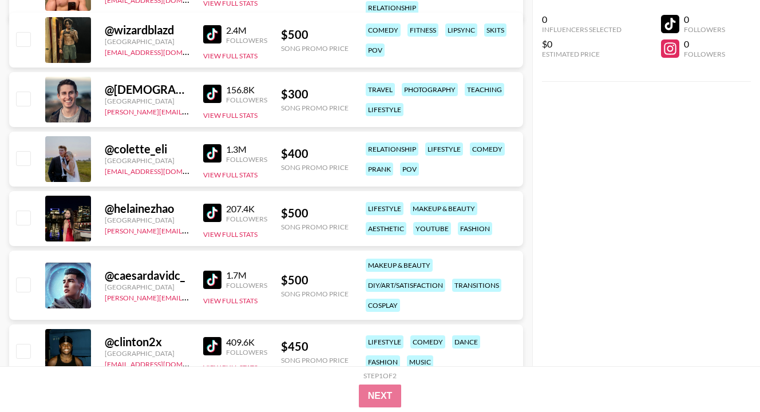
click at [220, 161] on img at bounding box center [212, 153] width 18 height 18
click at [558, 223] on div "0 Influencers Selected $0 Estimated Price 0 Followers 0 Followers" at bounding box center [646, 183] width 228 height 366
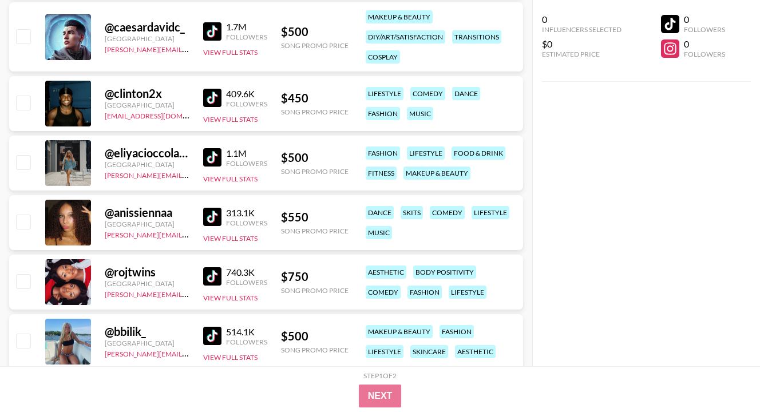
scroll to position [27387, 0]
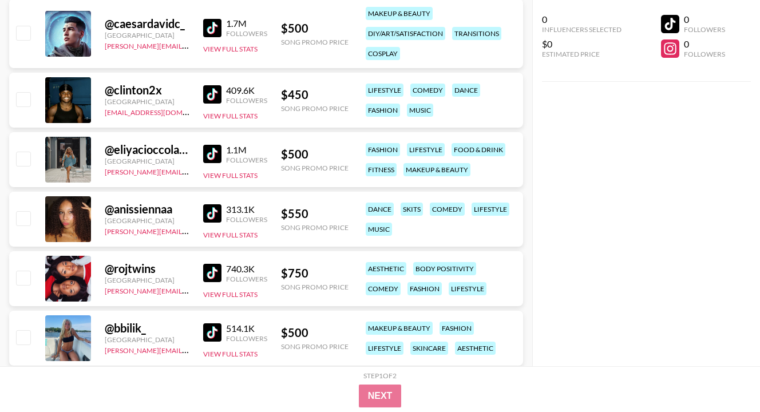
click at [207, 267] on img at bounding box center [212, 273] width 18 height 18
click at [577, 215] on div "0 Influencers Selected $0 Estimated Price 0 Followers 0 Followers" at bounding box center [646, 183] width 228 height 366
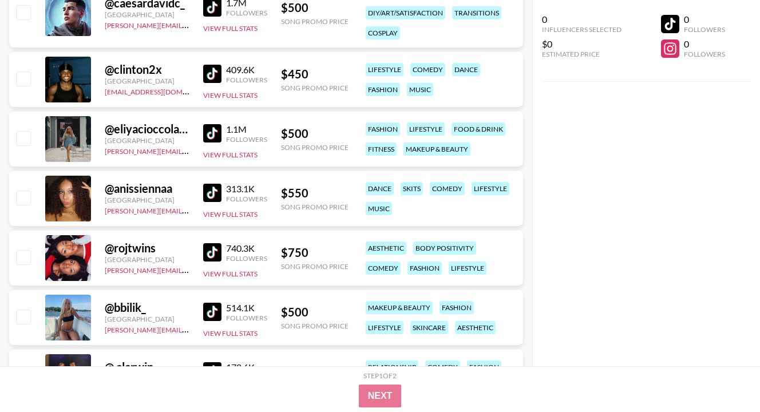
scroll to position [27409, 0]
